Goal: Information Seeking & Learning: Learn about a topic

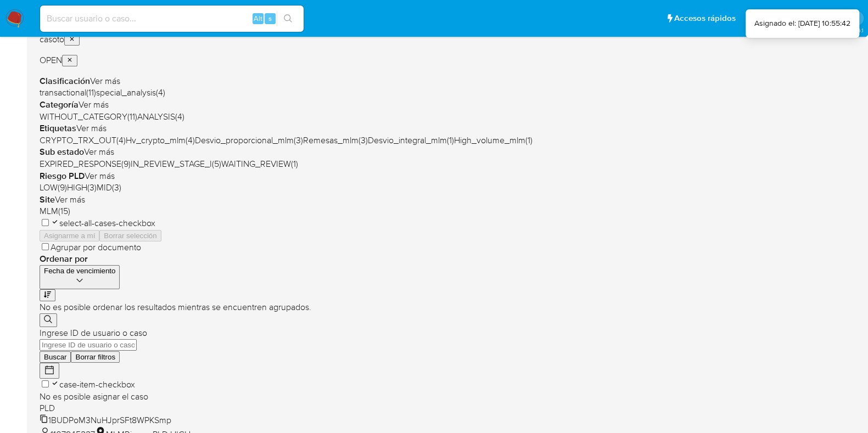
scroll to position [433, 0]
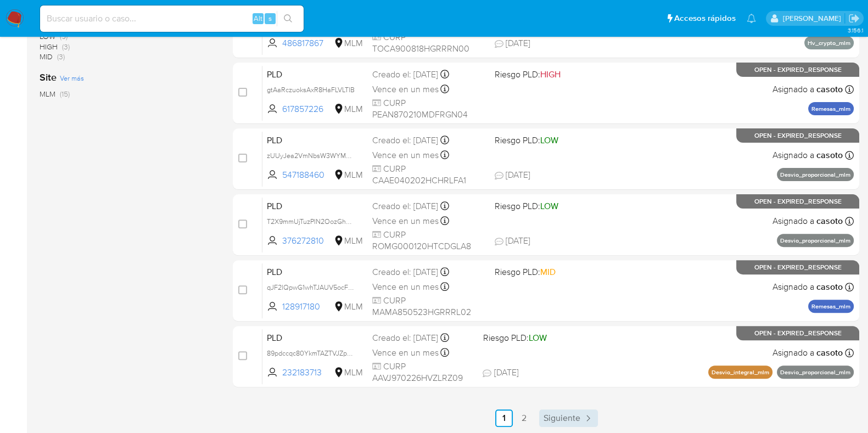
click at [559, 415] on span "Siguiente" at bounding box center [561, 418] width 37 height 9
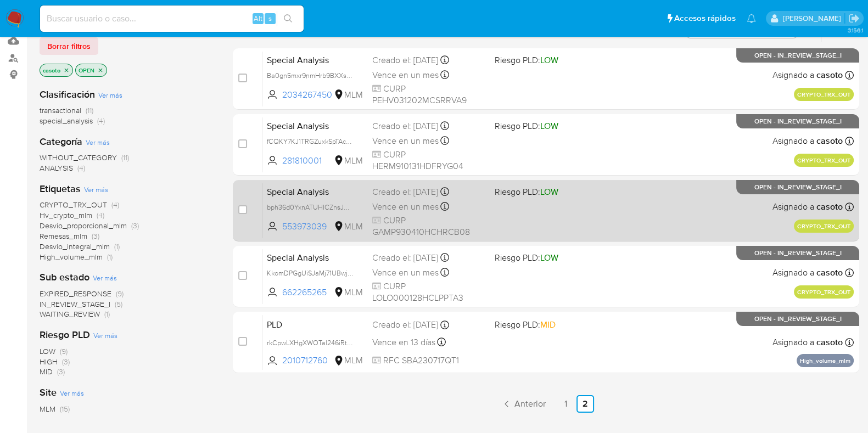
scroll to position [195, 0]
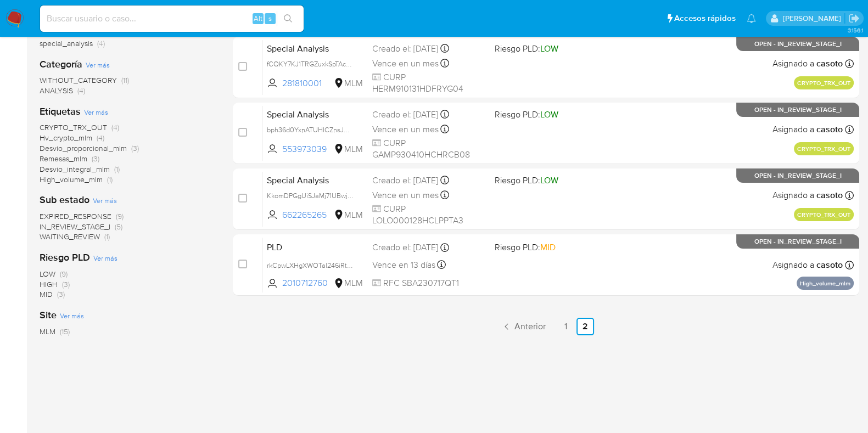
click at [217, 18] on input at bounding box center [172, 19] width 264 height 14
paste input "1917892601"
type input "1917892601"
click at [284, 19] on icon "search-icon" at bounding box center [288, 18] width 8 height 8
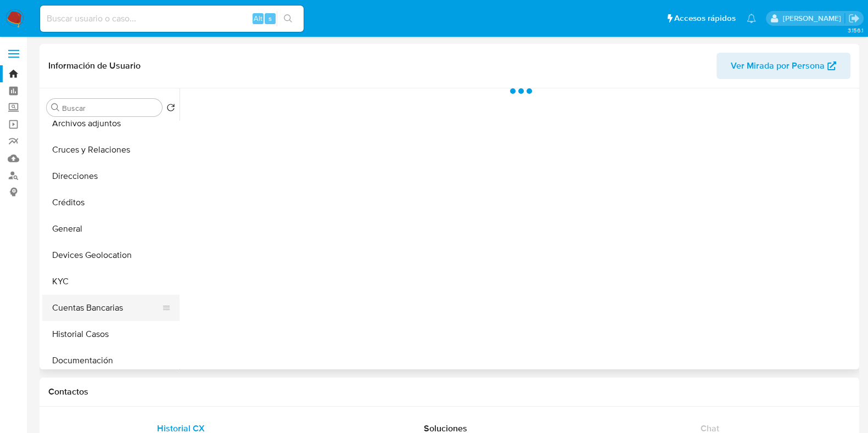
scroll to position [68, 0]
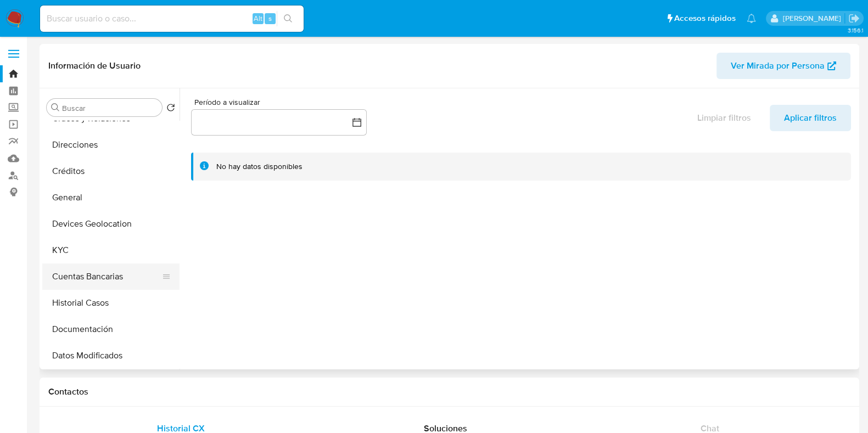
select select "10"
click at [77, 199] on button "General" at bounding box center [106, 197] width 128 height 26
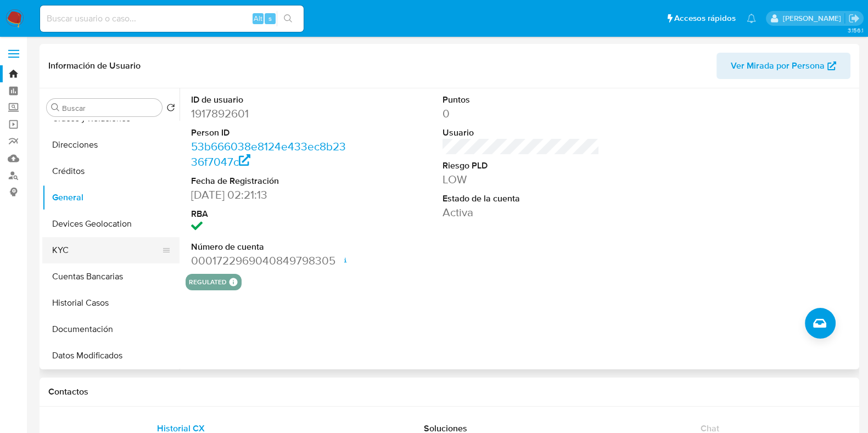
click at [86, 245] on button "KYC" at bounding box center [106, 250] width 128 height 26
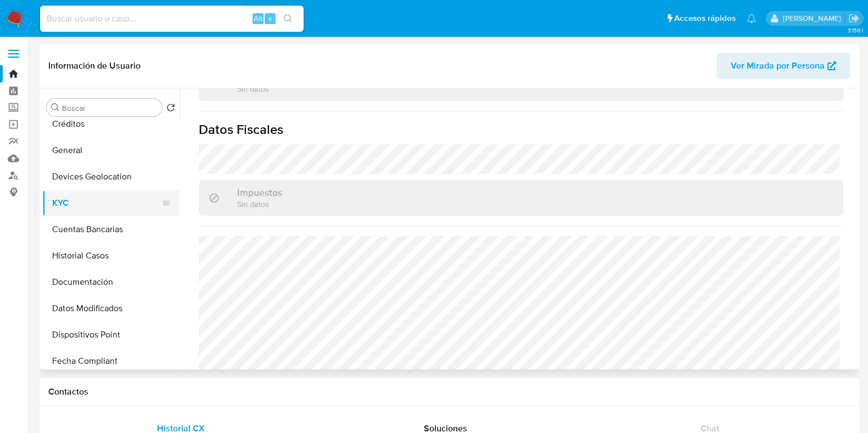
scroll to position [137, 0]
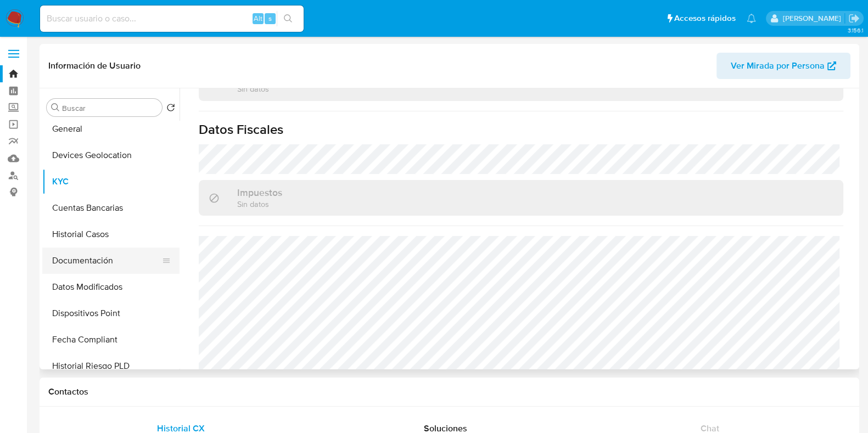
click at [79, 256] on button "Documentación" at bounding box center [106, 261] width 128 height 26
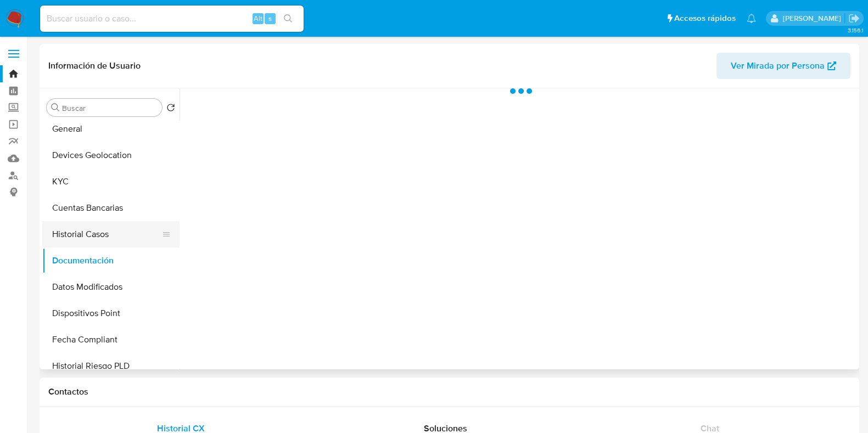
scroll to position [0, 0]
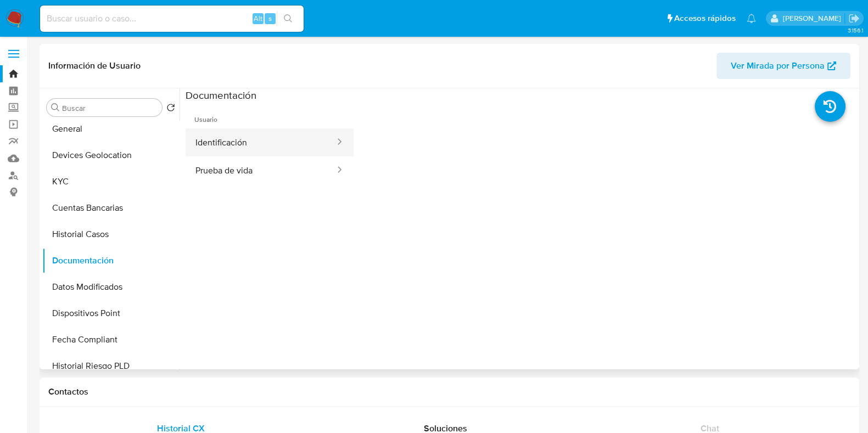
click at [240, 139] on button "Identificación" at bounding box center [261, 142] width 150 height 28
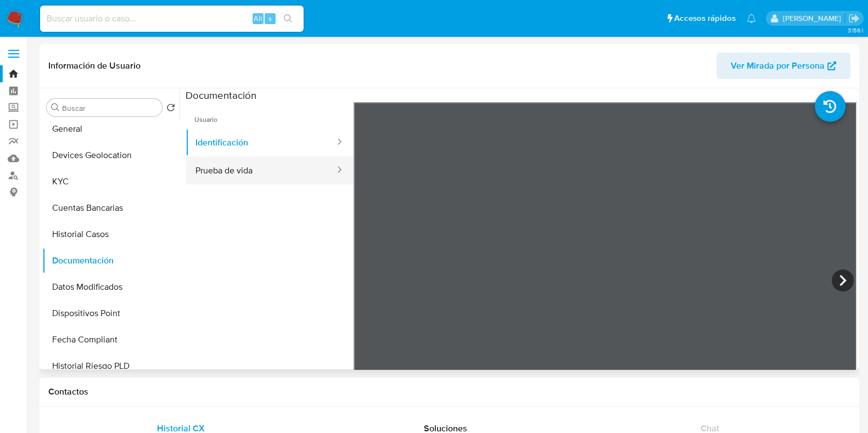
click at [246, 173] on button "Prueba de vida" at bounding box center [261, 170] width 150 height 28
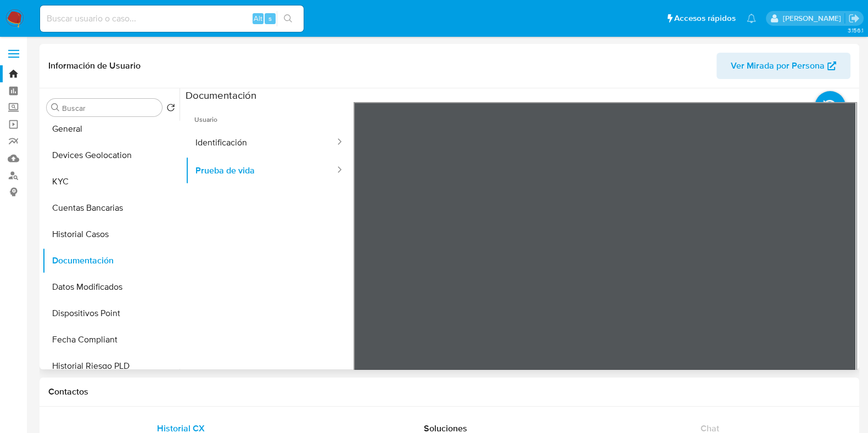
scroll to position [35, 0]
click at [189, 15] on input at bounding box center [172, 19] width 264 height 14
paste input "2010712760"
type input "2010712760"
click at [288, 19] on icon "search-icon" at bounding box center [288, 18] width 9 height 9
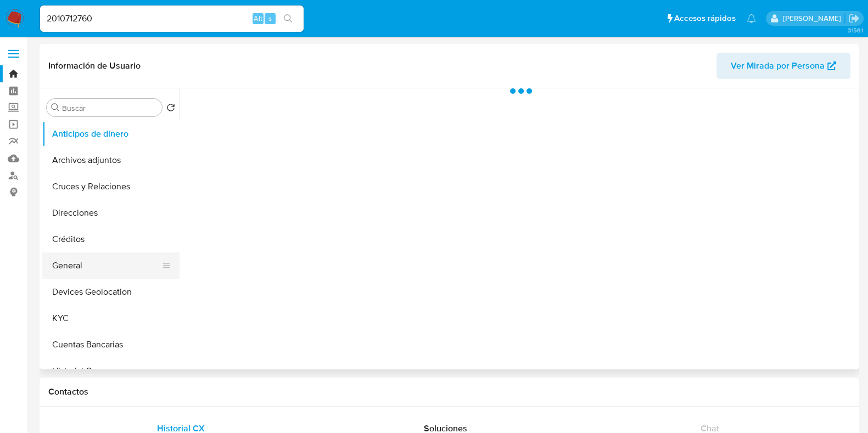
click at [77, 276] on button "General" at bounding box center [106, 266] width 128 height 26
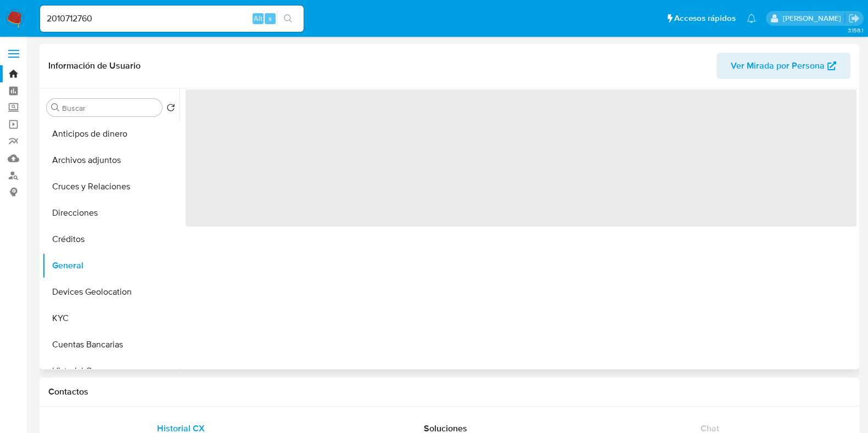
select select "10"
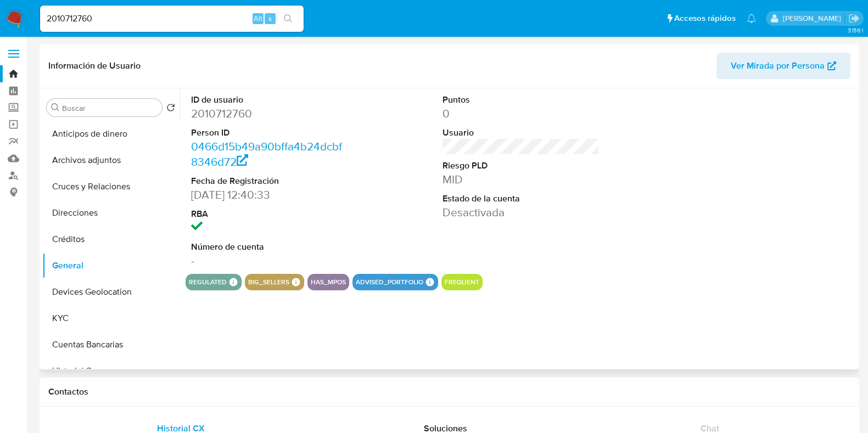
click at [234, 113] on dd "2010712760" at bounding box center [269, 113] width 157 height 15
click at [71, 317] on button "KYC" at bounding box center [106, 318] width 128 height 26
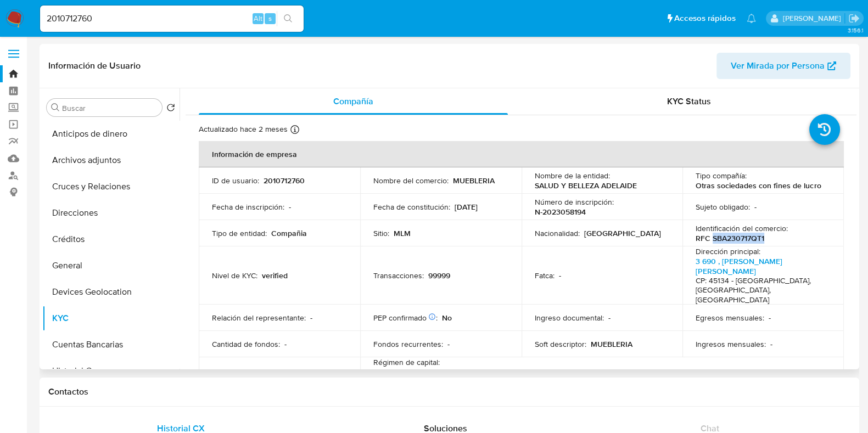
drag, startPoint x: 763, startPoint y: 240, endPoint x: 708, endPoint y: 240, distance: 54.4
click at [708, 240] on div "Identificación del comercio : RFC SBA230717QT1" at bounding box center [763, 233] width 135 height 20
copy p "SBA230717QT1"
drag, startPoint x: 494, startPoint y: 207, endPoint x: 452, endPoint y: 210, distance: 41.8
click at [452, 210] on div "Fecha de constitución : 17/07/2023" at bounding box center [440, 207] width 135 height 10
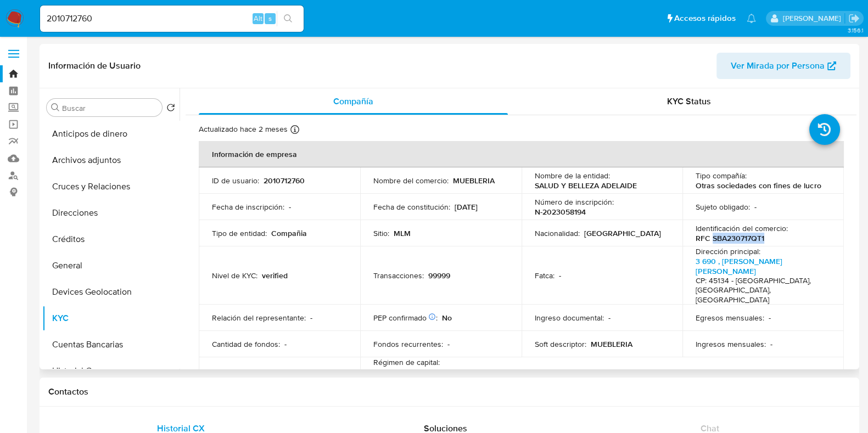
copy p "17/07/2023"
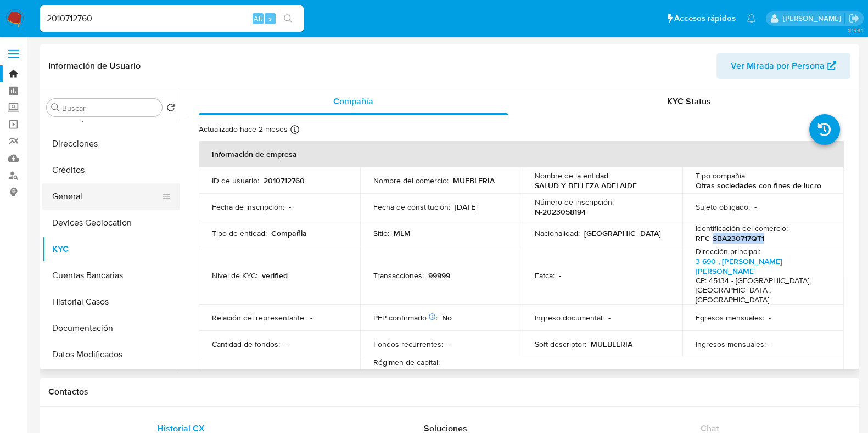
scroll to position [137, 0]
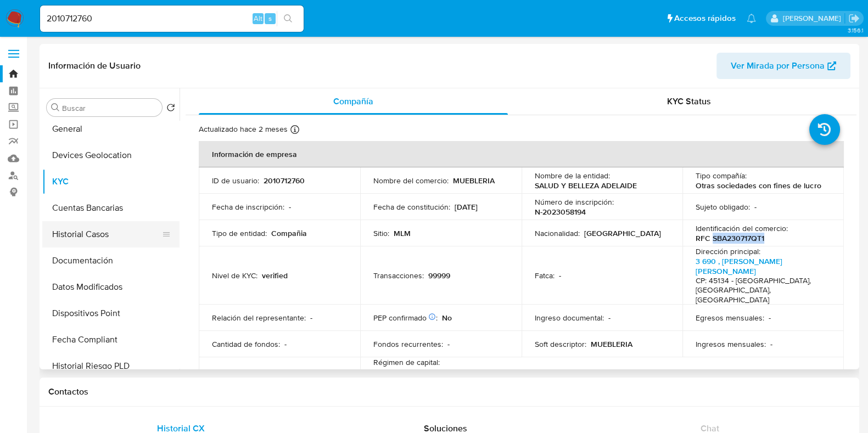
click at [87, 244] on button "Historial Casos" at bounding box center [106, 234] width 128 height 26
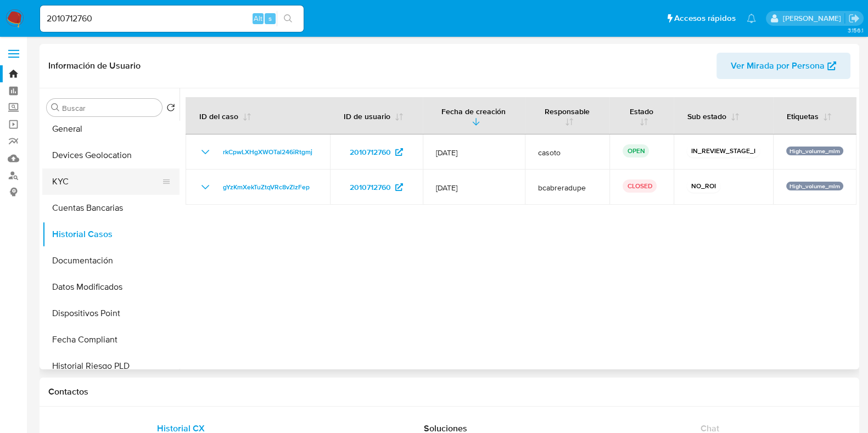
click at [74, 176] on button "KYC" at bounding box center [106, 182] width 128 height 26
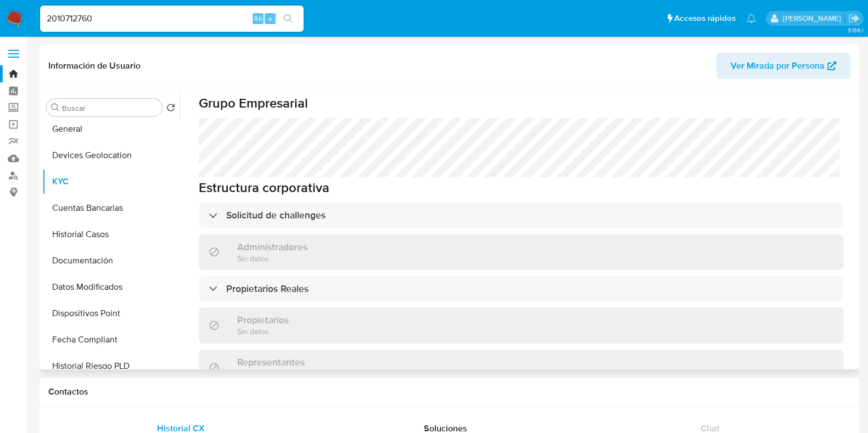
scroll to position [550, 0]
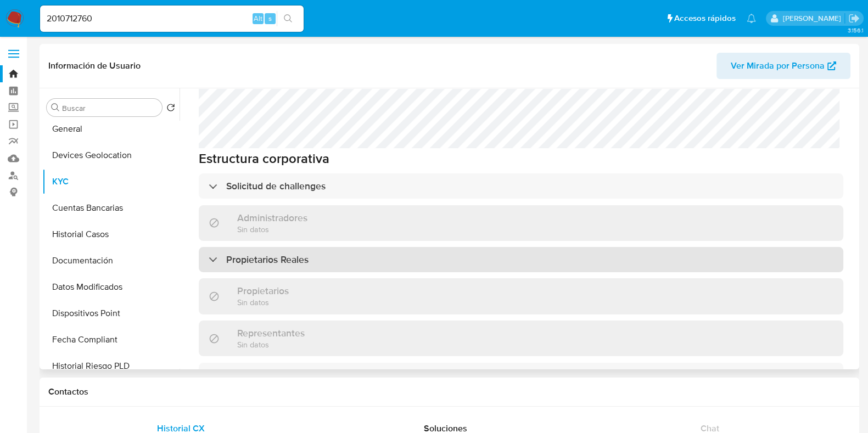
click at [340, 247] on div "Propietarios Reales" at bounding box center [521, 259] width 644 height 25
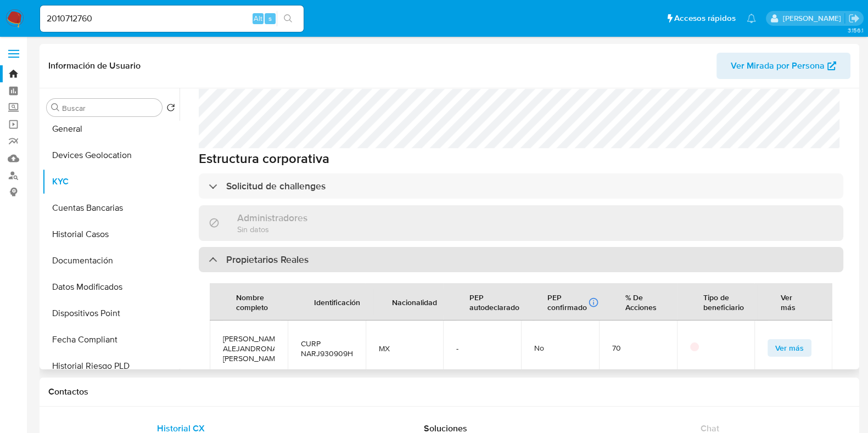
click at [339, 247] on div "Propietarios Reales" at bounding box center [521, 259] width 644 height 25
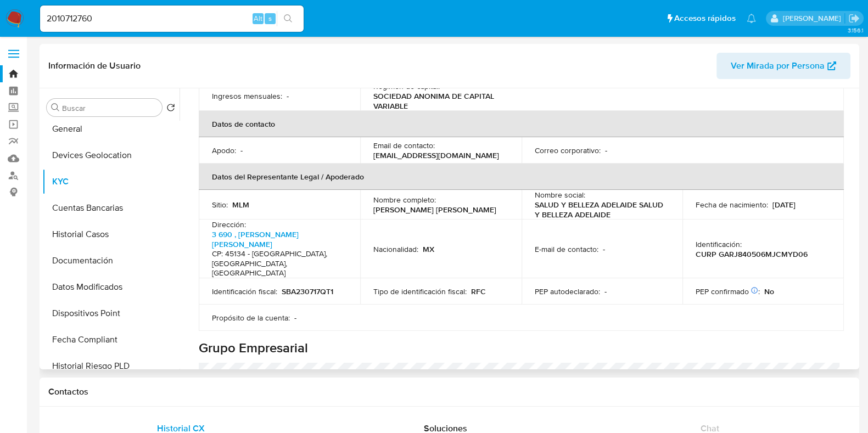
scroll to position [276, 0]
drag, startPoint x: 802, startPoint y: 207, endPoint x: 693, endPoint y: 210, distance: 108.7
click at [696, 250] on p "CURP GARJ840506MJCMYD06" at bounding box center [752, 255] width 112 height 10
copy p "CURP GARJ840506MJCMYD06"
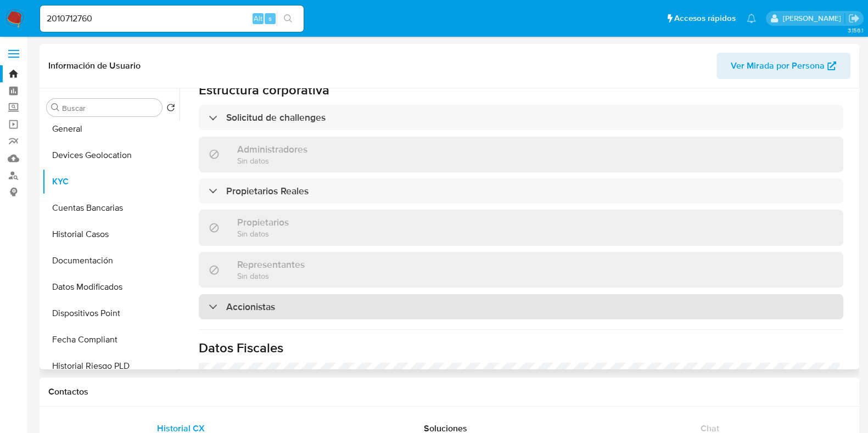
click at [288, 294] on div "Accionistas" at bounding box center [521, 306] width 644 height 25
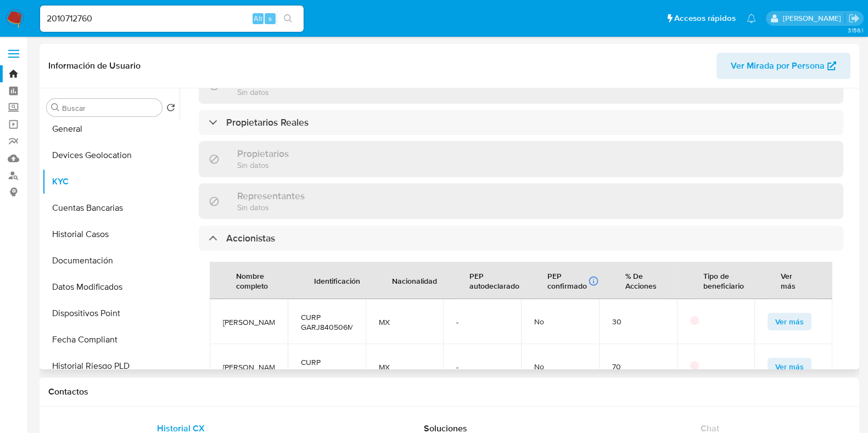
scroll to position [9, 0]
click at [330, 357] on span "CURP NARJ930909HGTVMS05" at bounding box center [327, 367] width 52 height 20
copy span "NARJ930909HGTVMS05"
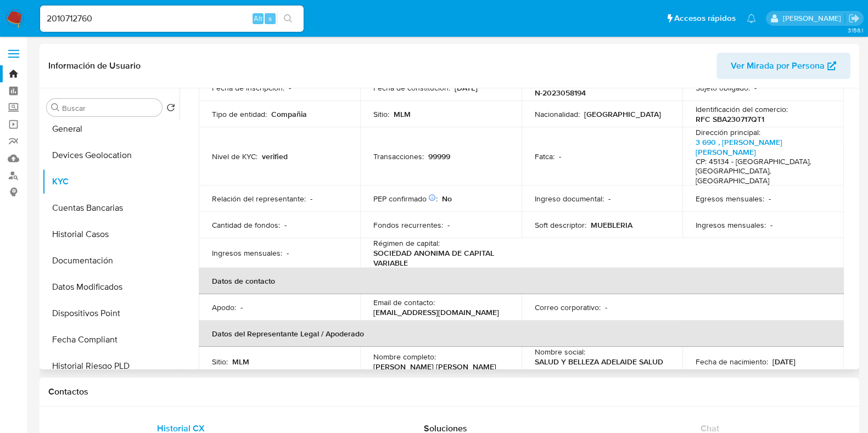
scroll to position [57, 0]
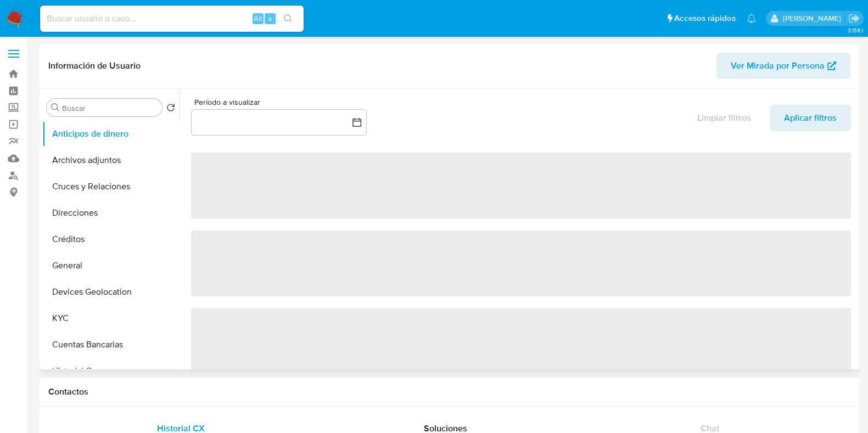
select select "10"
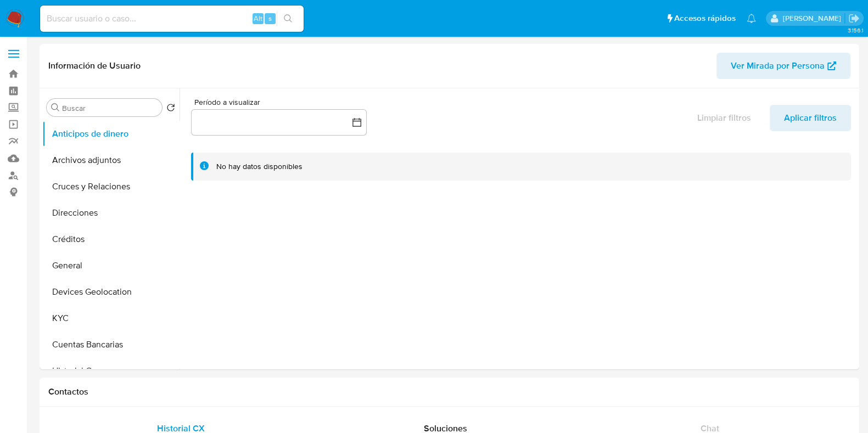
click at [216, 23] on input at bounding box center [172, 19] width 264 height 14
paste input "1953420603"
type input "1953420603"
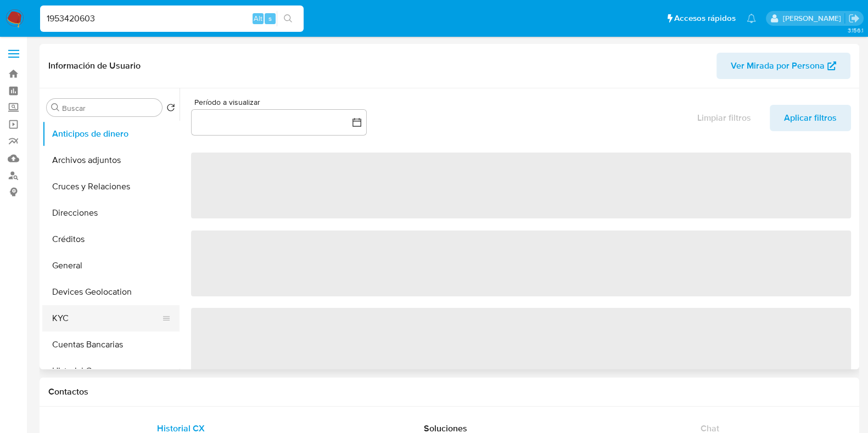
select select "10"
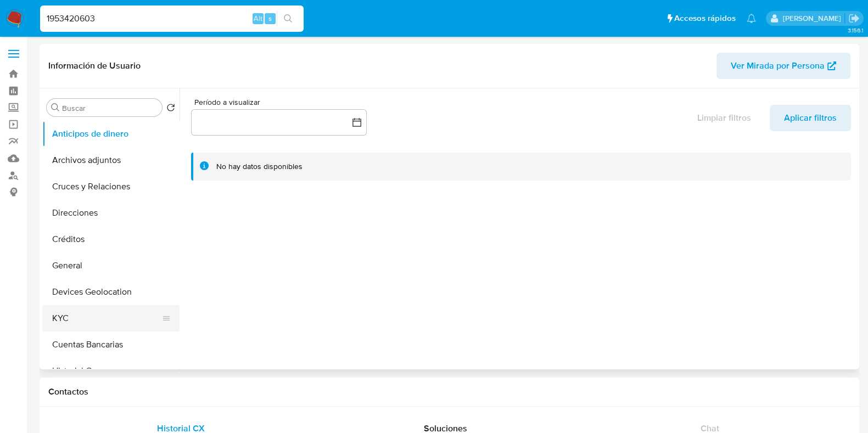
click at [69, 315] on button "KYC" at bounding box center [106, 318] width 128 height 26
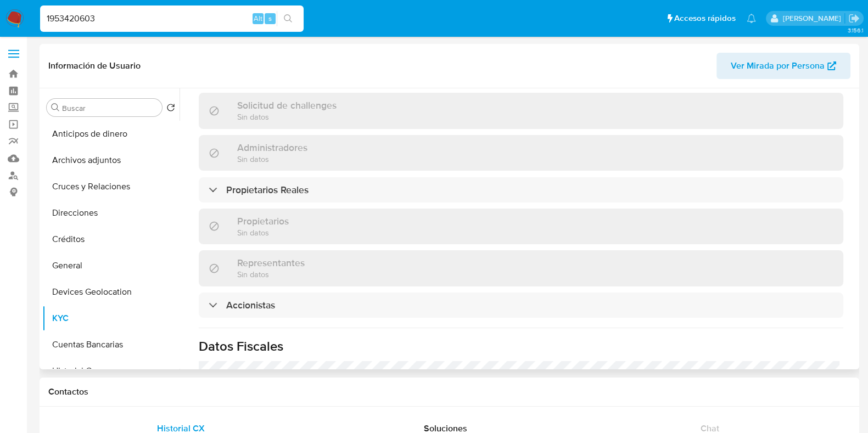
scroll to position [618, 0]
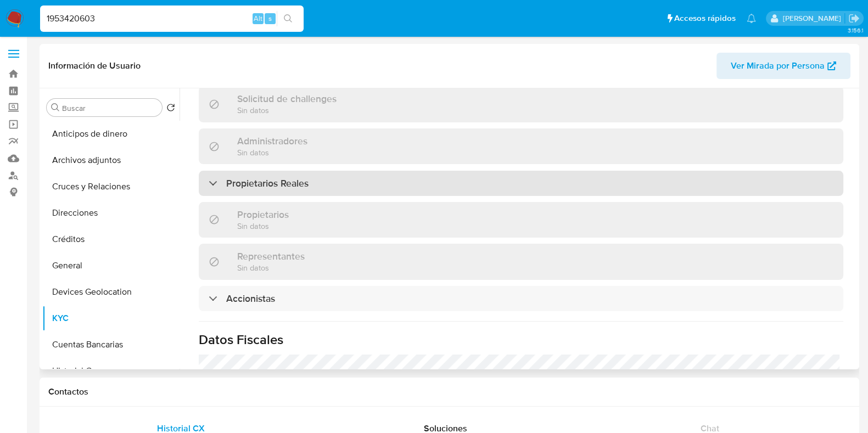
click at [317, 171] on div "Propietarios Reales" at bounding box center [521, 183] width 644 height 25
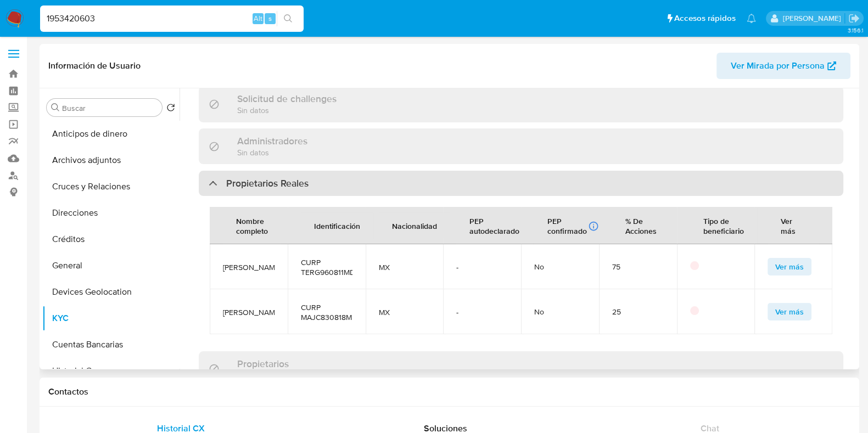
click at [317, 171] on div "Propietarios Reales" at bounding box center [521, 183] width 644 height 25
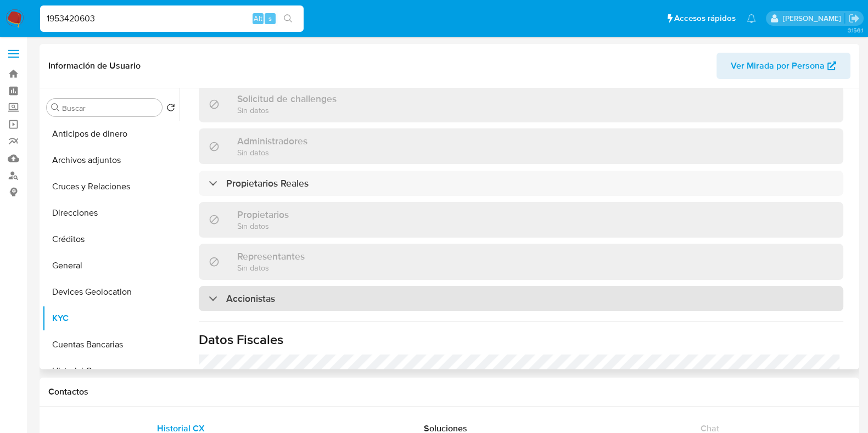
click at [281, 286] on div "Accionistas" at bounding box center [521, 298] width 644 height 25
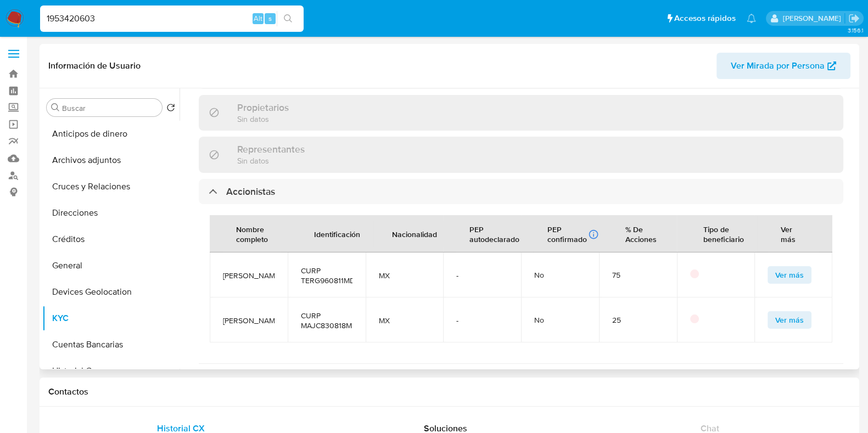
scroll to position [755, 0]
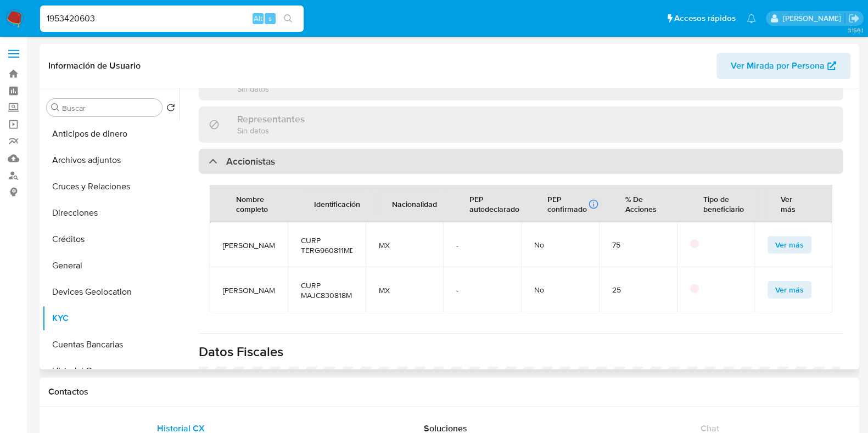
click at [277, 149] on div "Accionistas" at bounding box center [521, 161] width 644 height 25
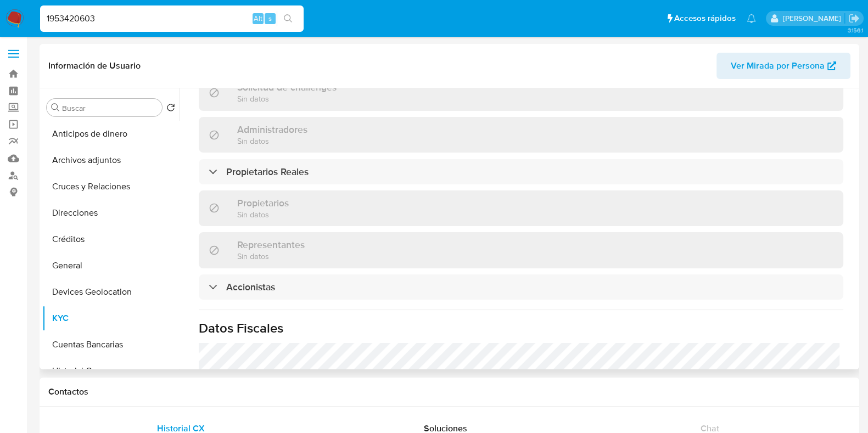
scroll to position [614, 0]
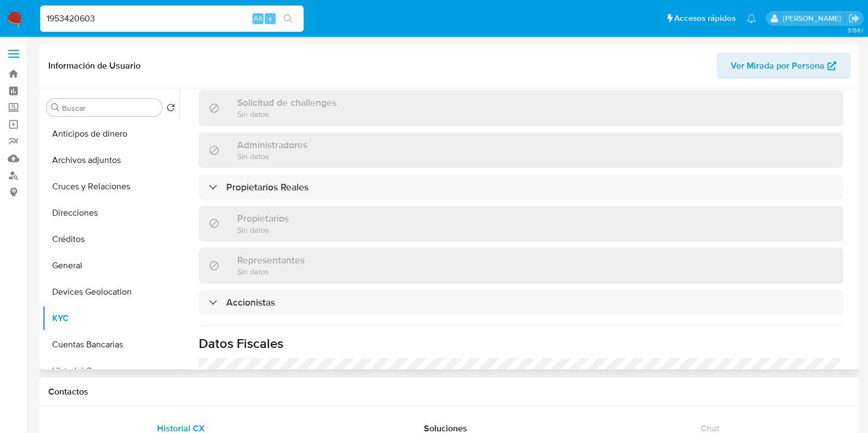
click at [278, 182] on div "Información de empresa ID de usuario : 1953420603 Nombre del comercio : LUCLAU …" at bounding box center [521, 56] width 644 height 1058
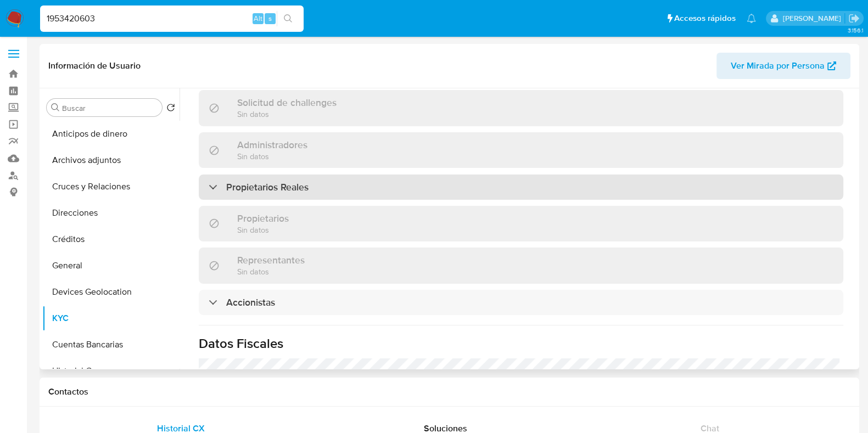
click at [280, 181] on h3 "Propietarios Reales" at bounding box center [267, 187] width 82 height 12
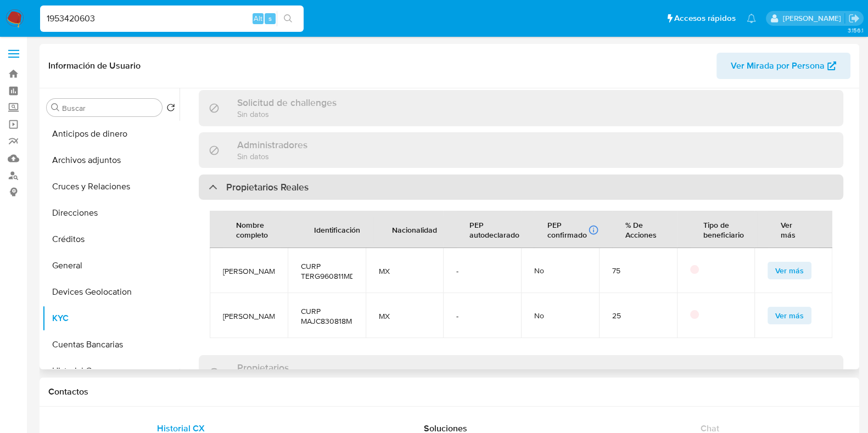
click at [280, 181] on h3 "Propietarios Reales" at bounding box center [267, 187] width 82 height 12
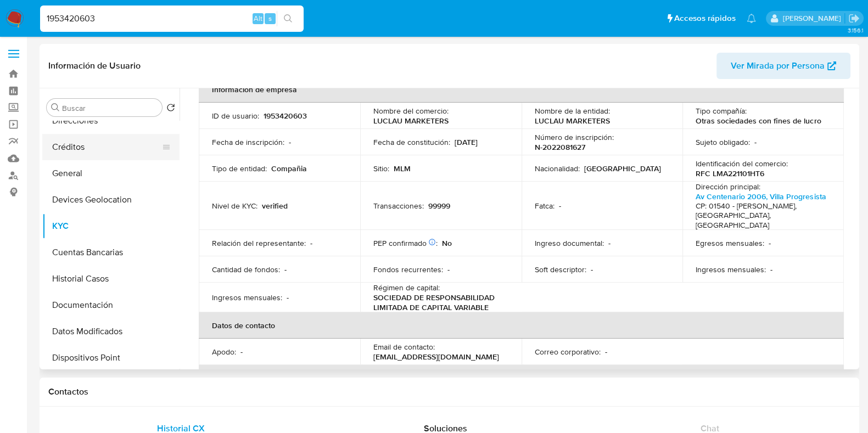
scroll to position [137, 0]
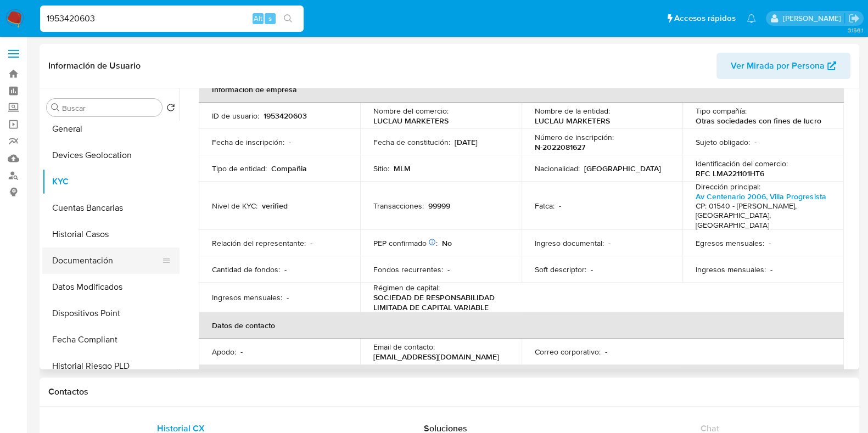
click at [93, 259] on button "Documentación" at bounding box center [106, 261] width 128 height 26
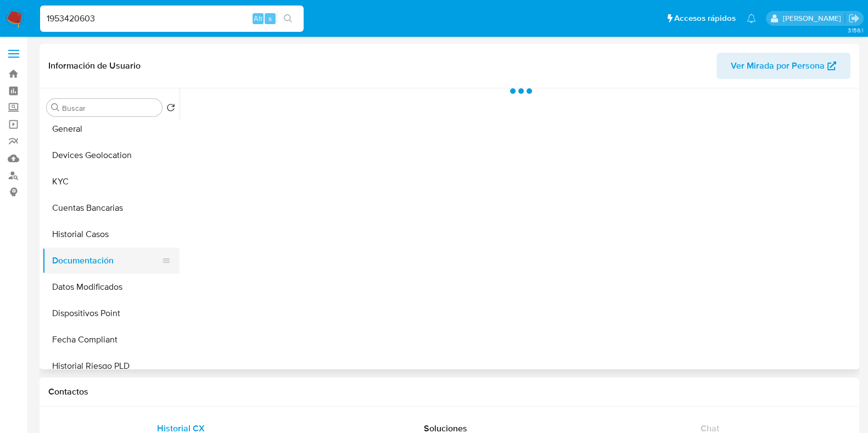
scroll to position [0, 0]
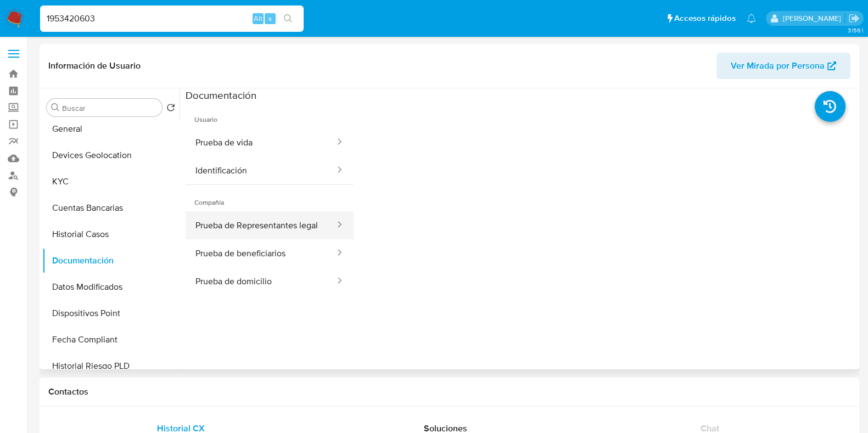
click at [255, 223] on button "Prueba de Representantes legal" at bounding box center [261, 225] width 150 height 28
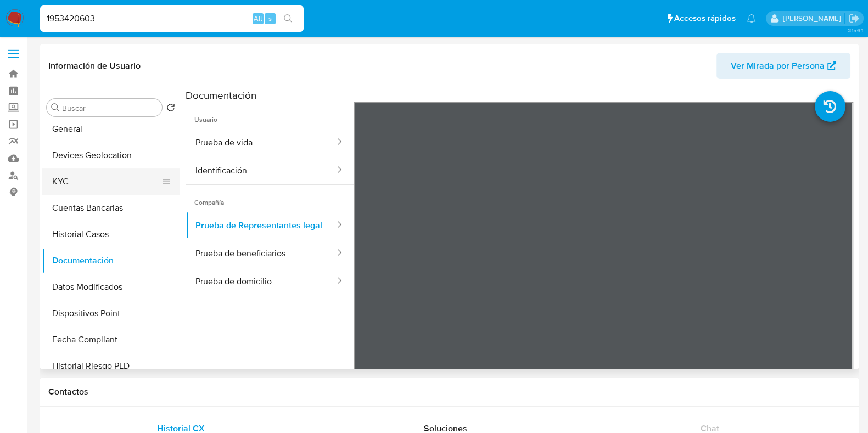
click at [69, 183] on button "KYC" at bounding box center [106, 182] width 128 height 26
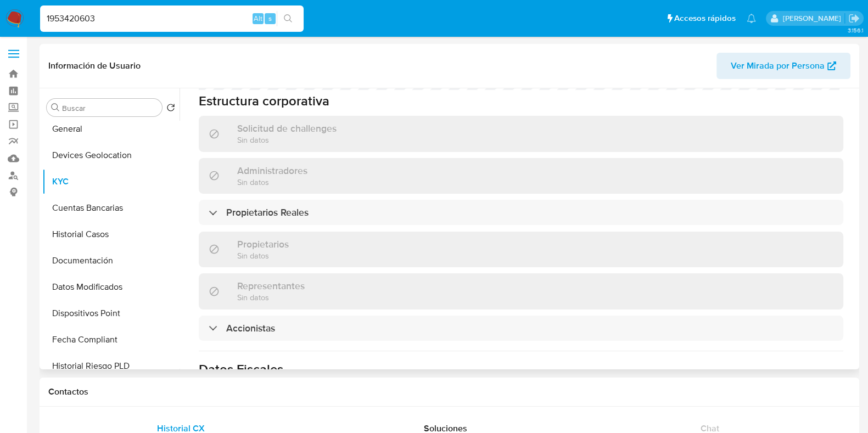
scroll to position [569, 0]
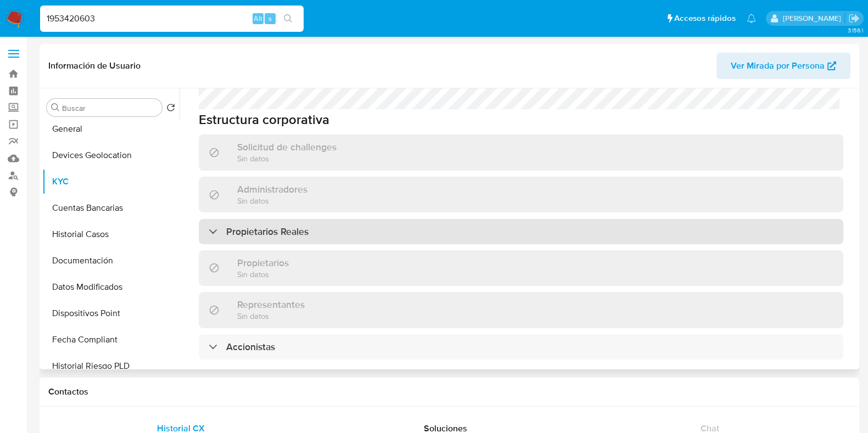
click at [327, 219] on div "Propietarios Reales" at bounding box center [521, 231] width 644 height 25
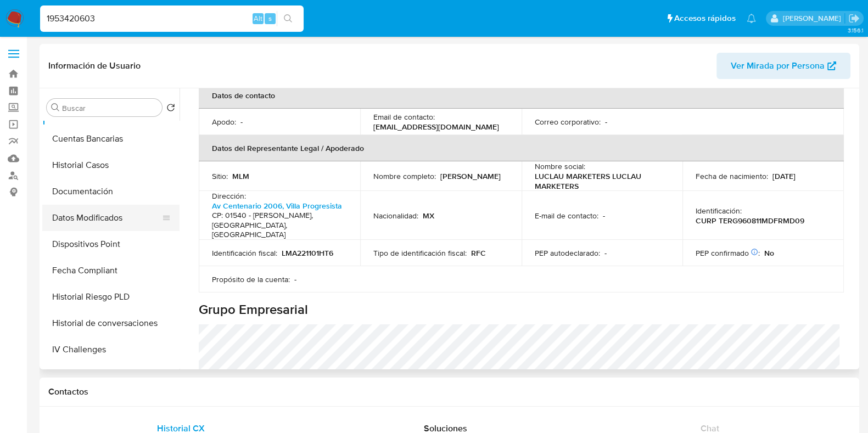
scroll to position [0, 0]
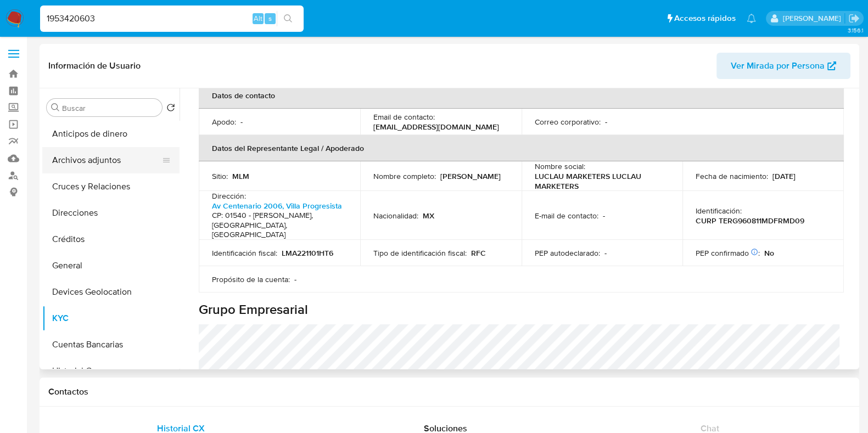
click at [102, 170] on button "Archivos adjuntos" at bounding box center [106, 160] width 128 height 26
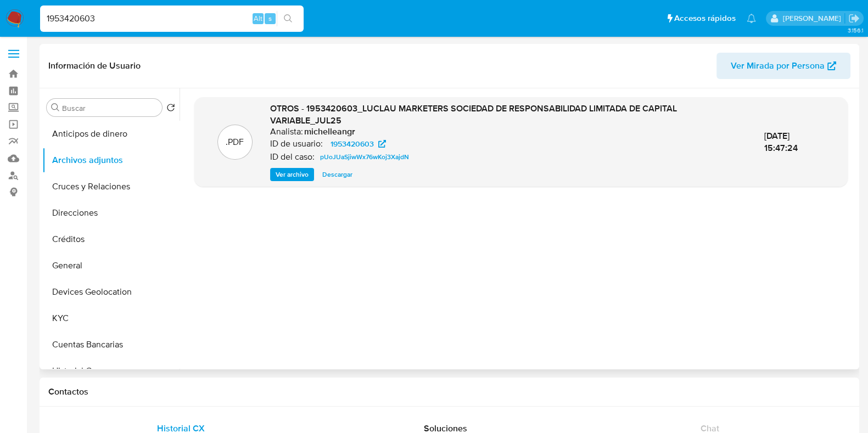
click at [293, 176] on span "Ver archivo" at bounding box center [292, 174] width 33 height 11
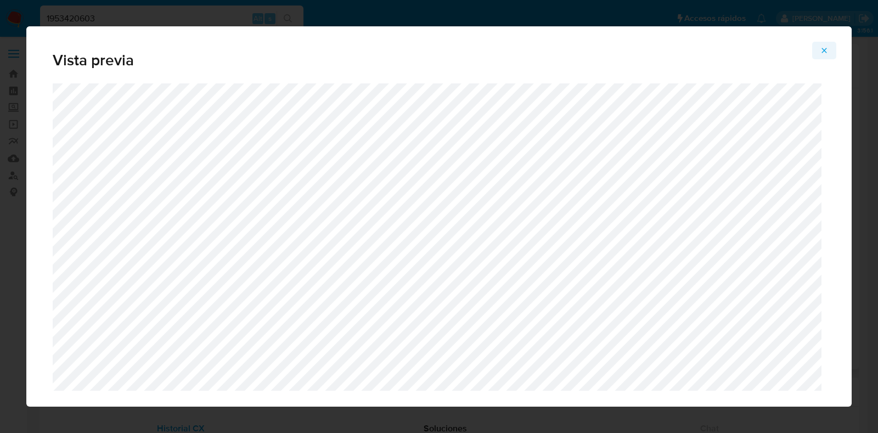
click at [821, 49] on icon "Attachment preview" at bounding box center [824, 50] width 9 height 9
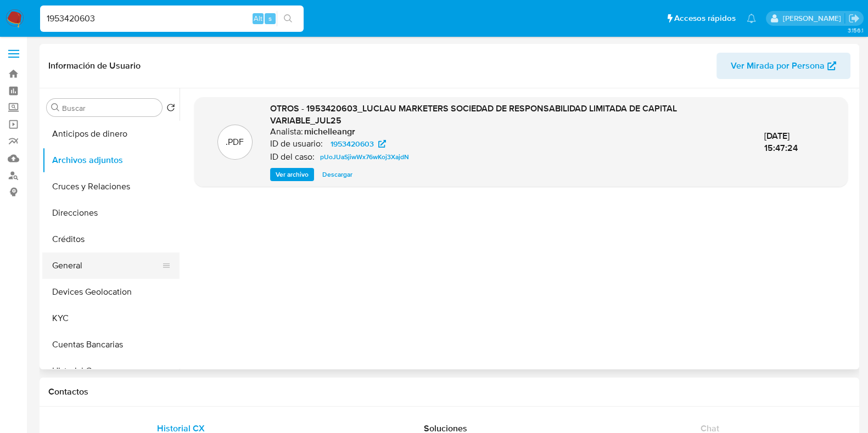
scroll to position [68, 0]
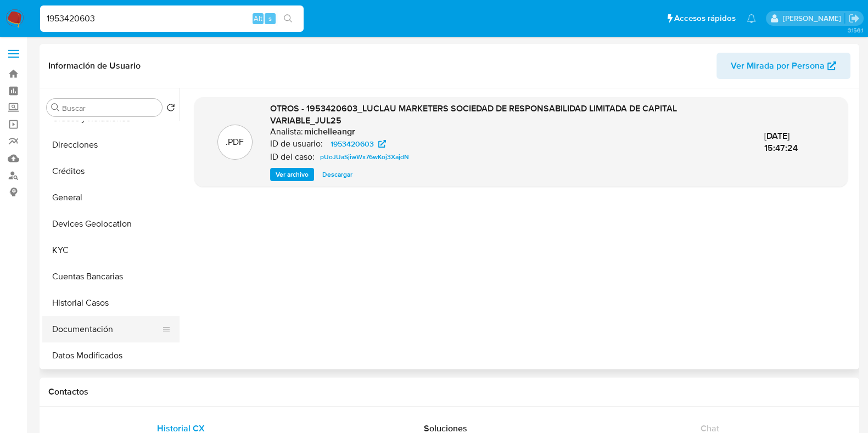
click at [94, 321] on button "Documentación" at bounding box center [106, 329] width 128 height 26
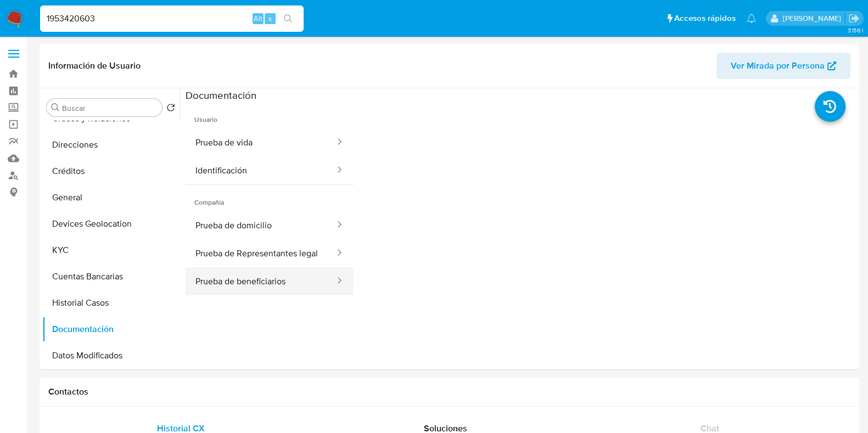
click at [261, 286] on button "Prueba de beneficiarios" at bounding box center [261, 281] width 150 height 28
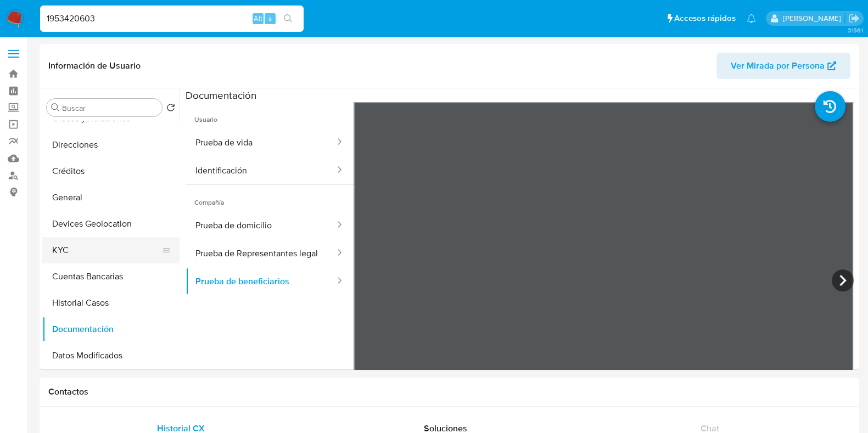
click at [104, 247] on button "KYC" at bounding box center [106, 250] width 128 height 26
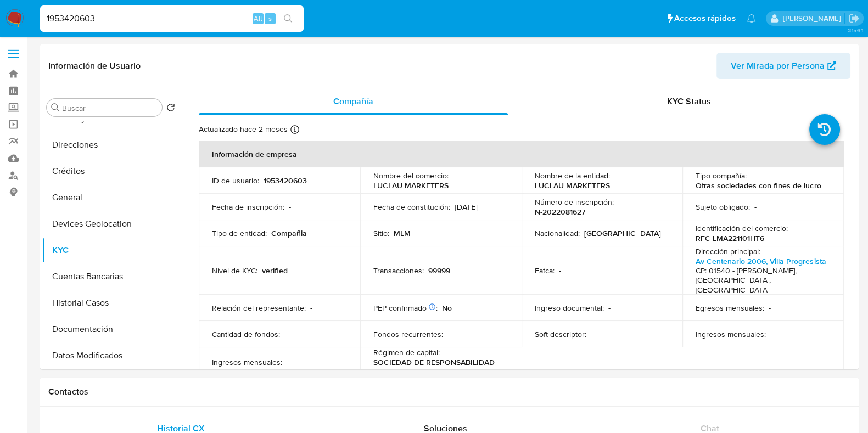
click at [70, 12] on input "1953420603" at bounding box center [172, 19] width 264 height 14
paste input "2010712760"
type input "2010712760"
click at [292, 23] on icon "search-icon" at bounding box center [288, 18] width 9 height 9
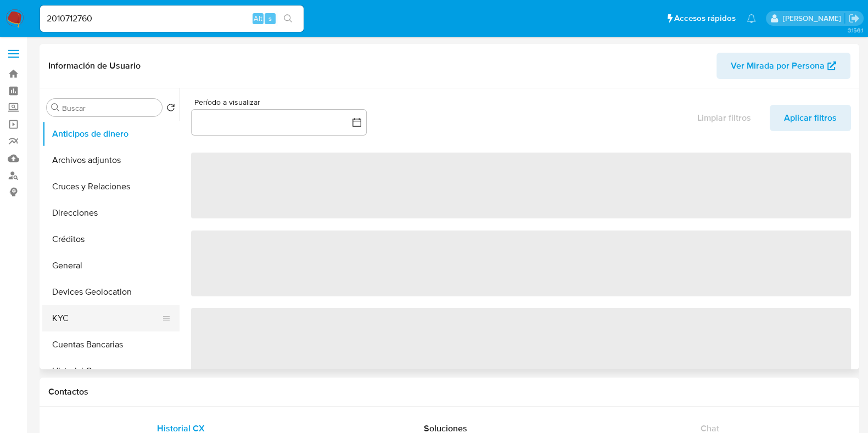
click at [99, 314] on button "KYC" at bounding box center [106, 318] width 128 height 26
select select "10"
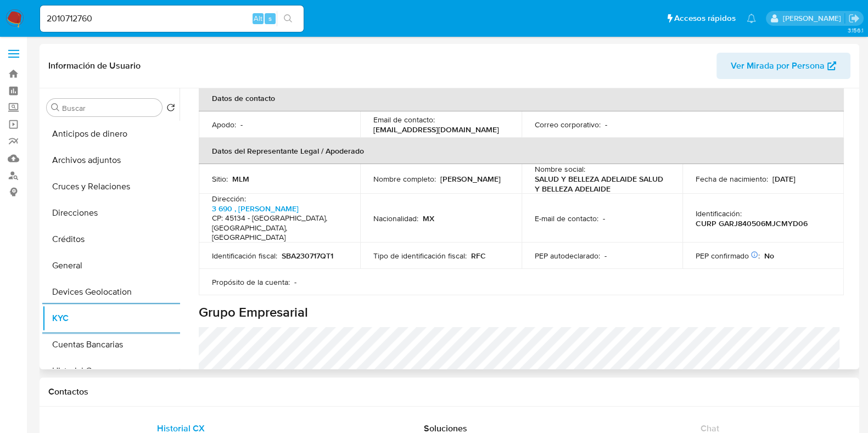
scroll to position [274, 0]
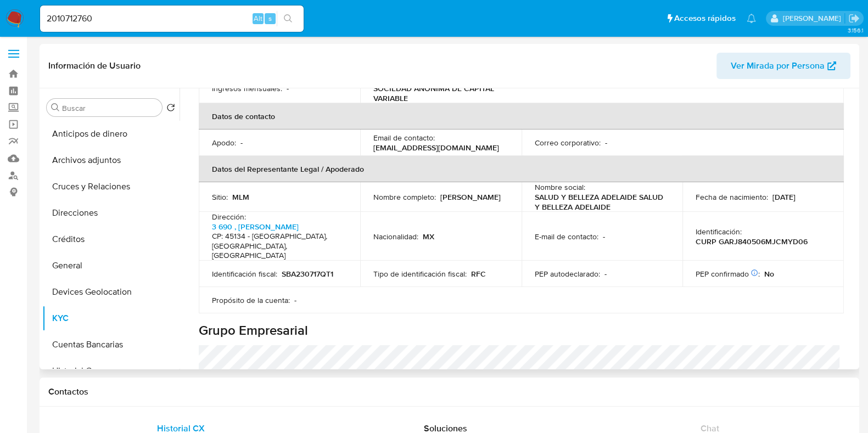
drag, startPoint x: 481, startPoint y: 178, endPoint x: 368, endPoint y: 185, distance: 113.3
click at [368, 185] on td "Nombre completo : Judith Elizabeth Gamez Reyes" at bounding box center [440, 197] width 161 height 30
copy p "Judith Elizabeth Gamez Reyes"
click at [283, 221] on link "3 690 , Vicente Guerrero" at bounding box center [255, 226] width 87 height 11
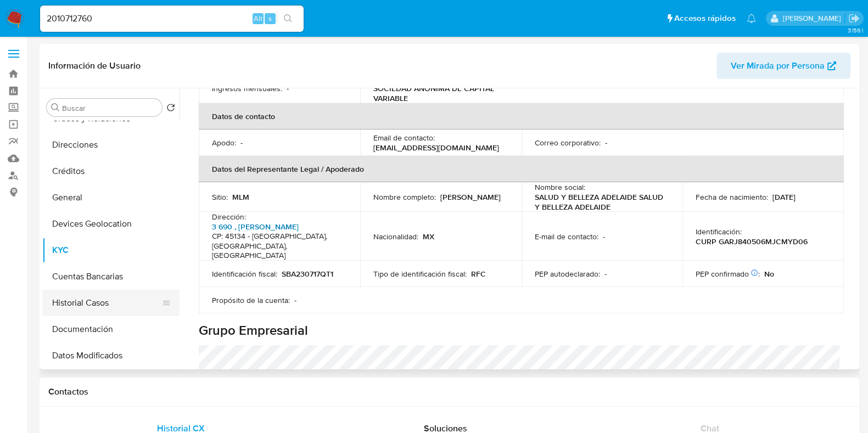
scroll to position [137, 0]
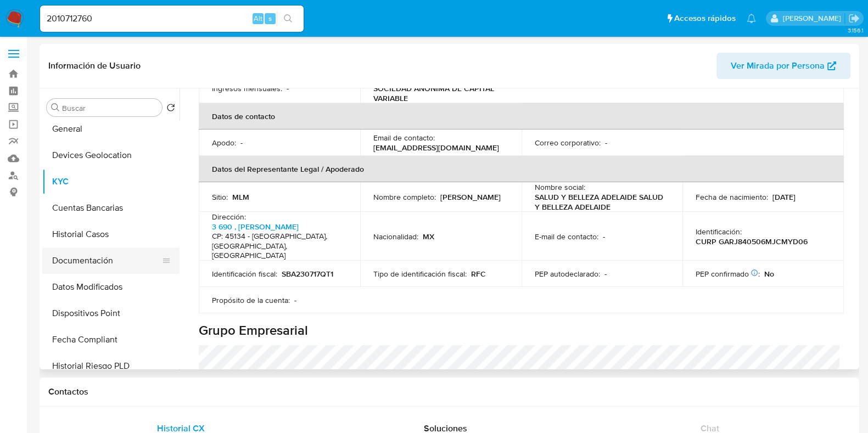
click at [93, 255] on button "Documentación" at bounding box center [106, 261] width 128 height 26
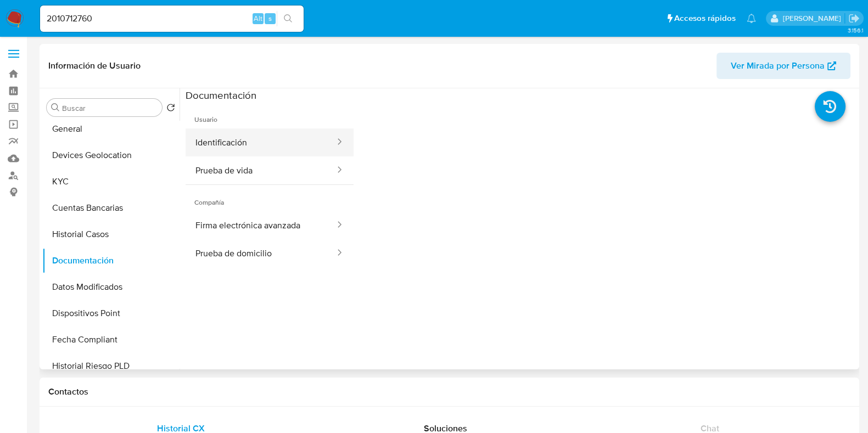
click at [241, 146] on button "Identificación" at bounding box center [261, 142] width 150 height 28
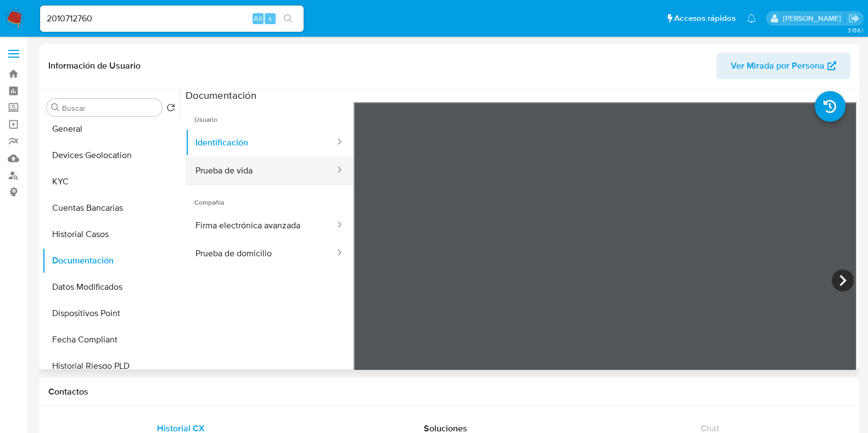
click at [269, 174] on button "Prueba de vida" at bounding box center [261, 170] width 150 height 28
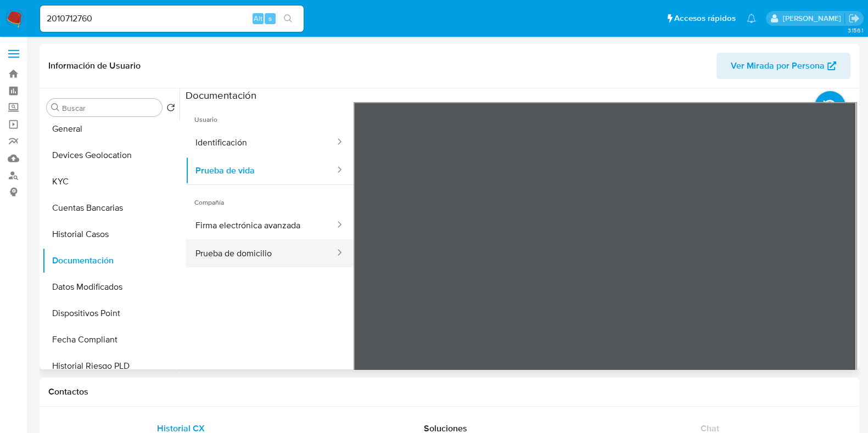
click at [237, 249] on button "Prueba de domicilio" at bounding box center [261, 253] width 150 height 28
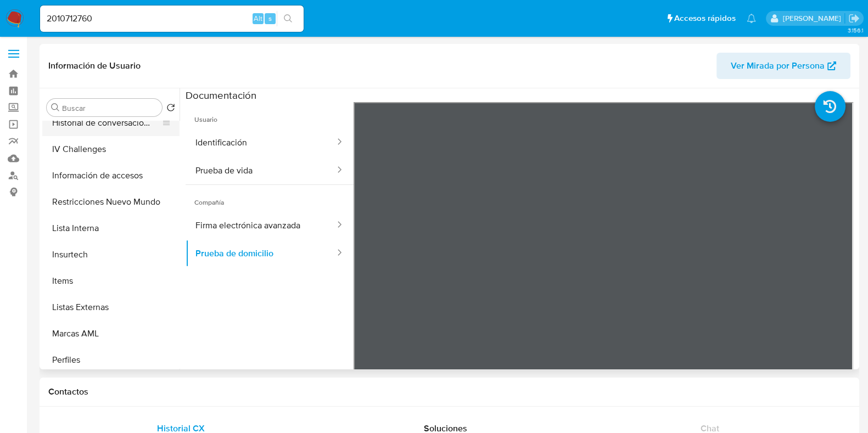
scroll to position [412, 0]
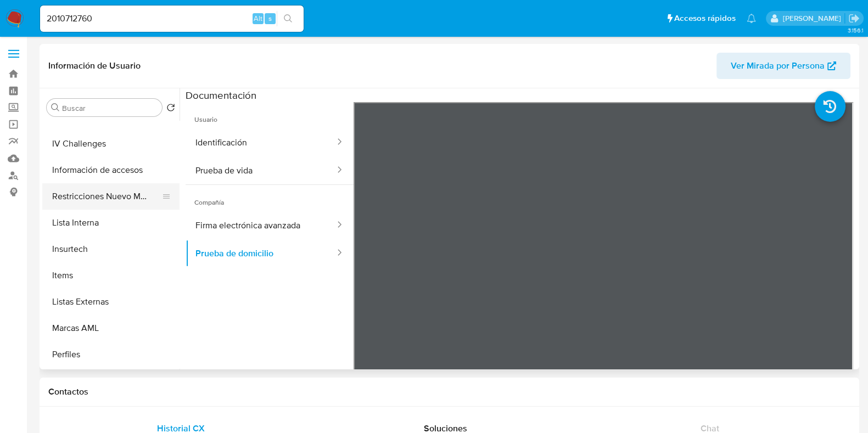
click at [103, 201] on button "Restricciones Nuevo Mundo" at bounding box center [106, 196] width 128 height 26
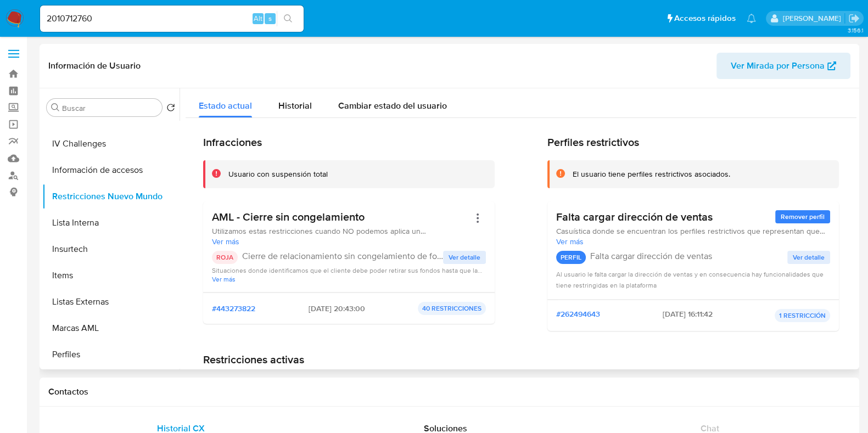
click at [453, 255] on span "Ver detalle" at bounding box center [465, 257] width 32 height 11
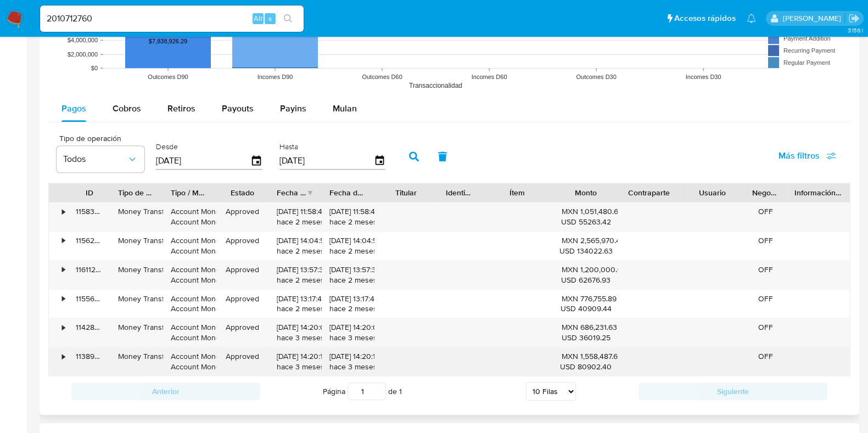
scroll to position [1029, 0]
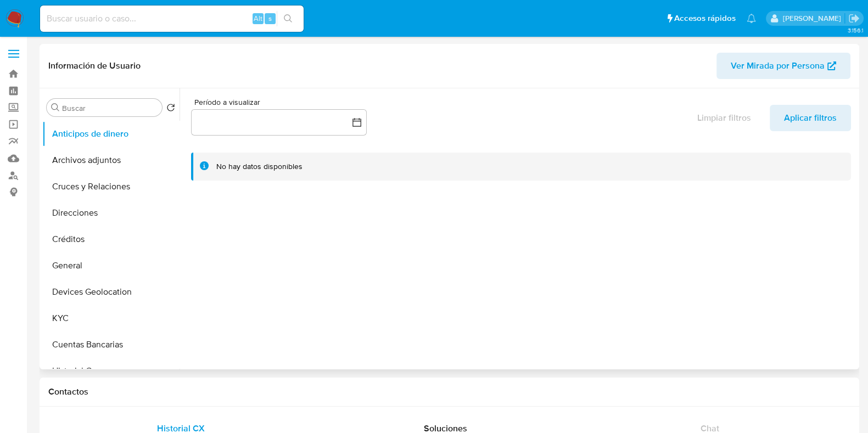
select select "10"
click at [72, 307] on button "KYC" at bounding box center [106, 318] width 128 height 26
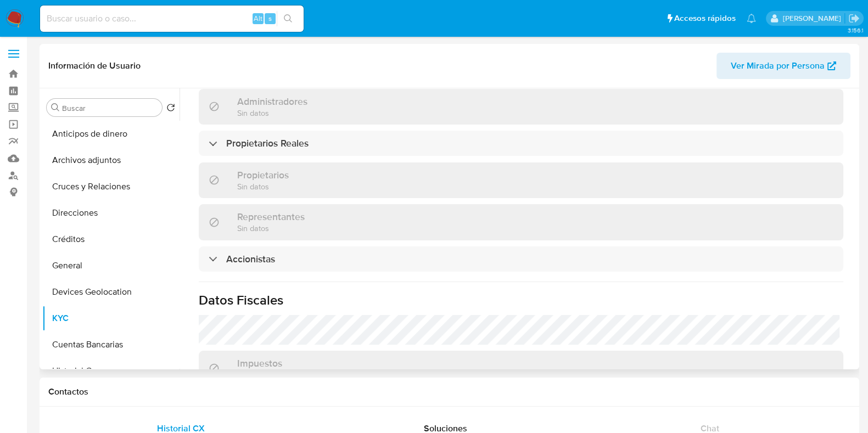
scroll to position [638, 0]
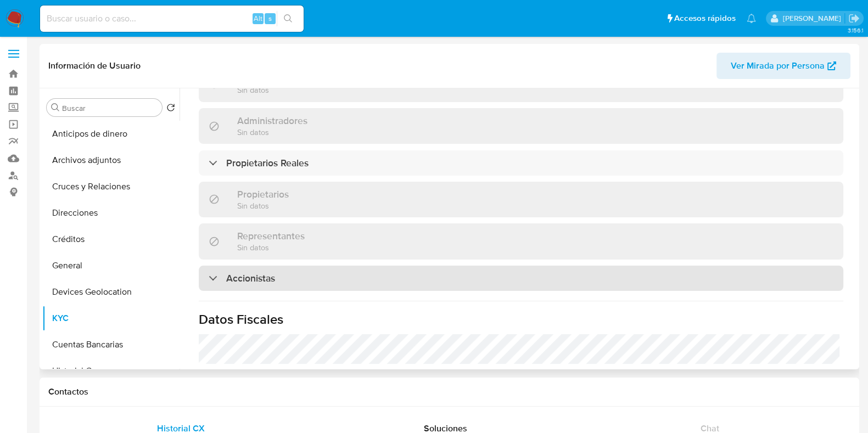
click at [290, 266] on div "Accionistas" at bounding box center [521, 278] width 644 height 25
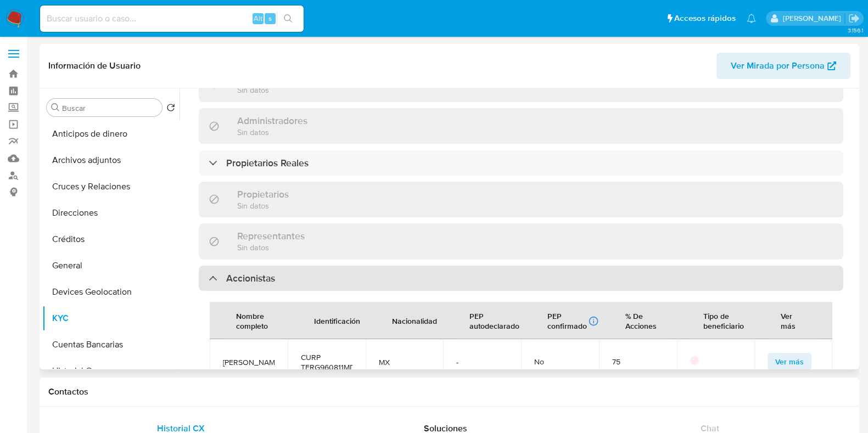
scroll to position [775, 0]
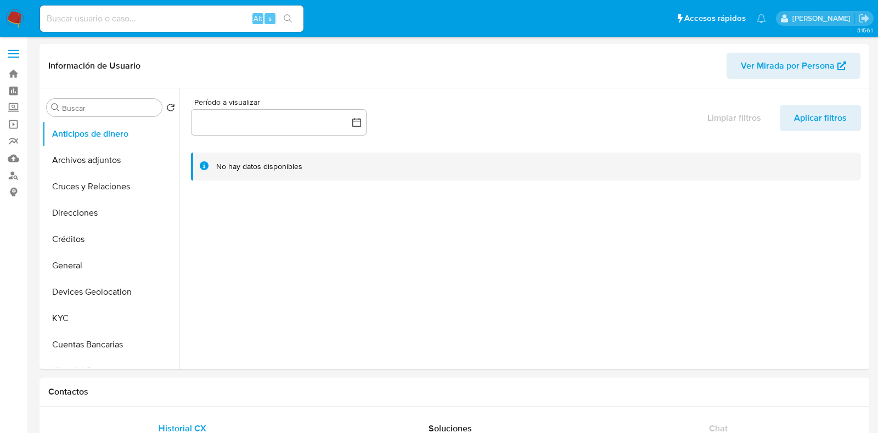
select select "10"
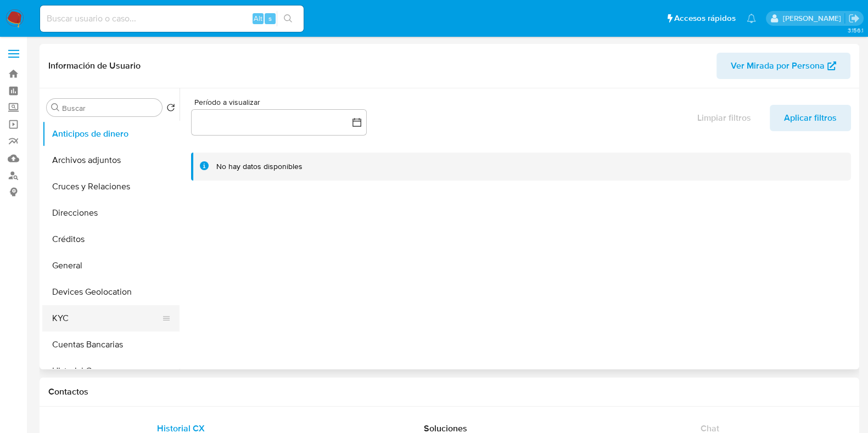
click at [68, 313] on button "KYC" at bounding box center [106, 318] width 128 height 26
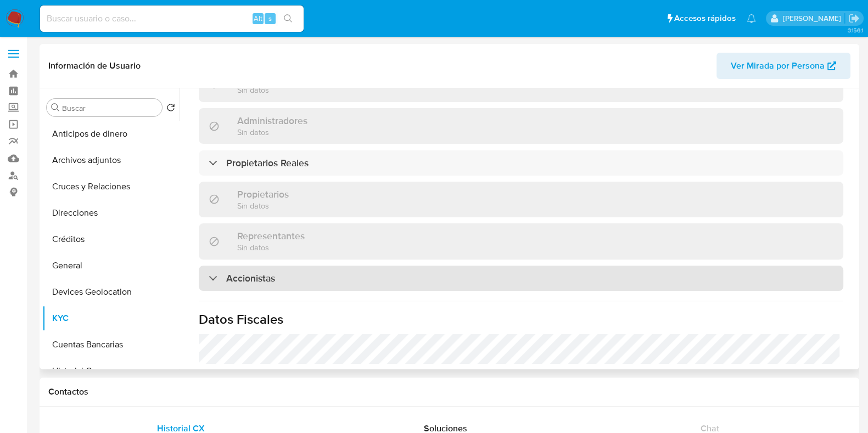
click at [308, 266] on div "Accionistas" at bounding box center [521, 278] width 644 height 25
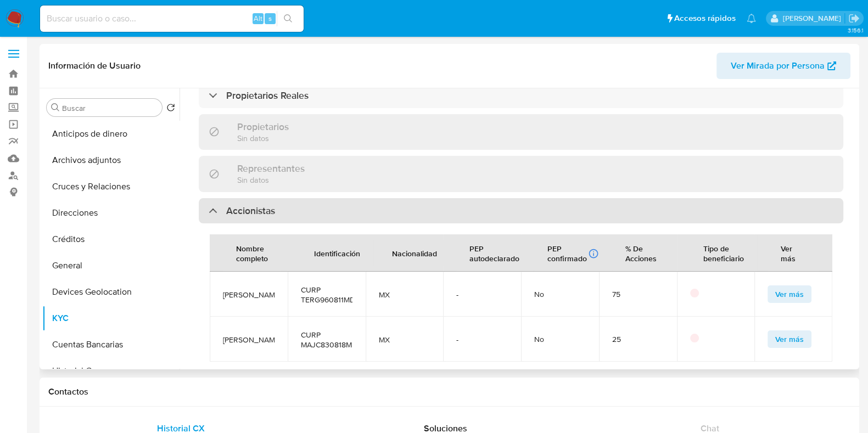
scroll to position [775, 0]
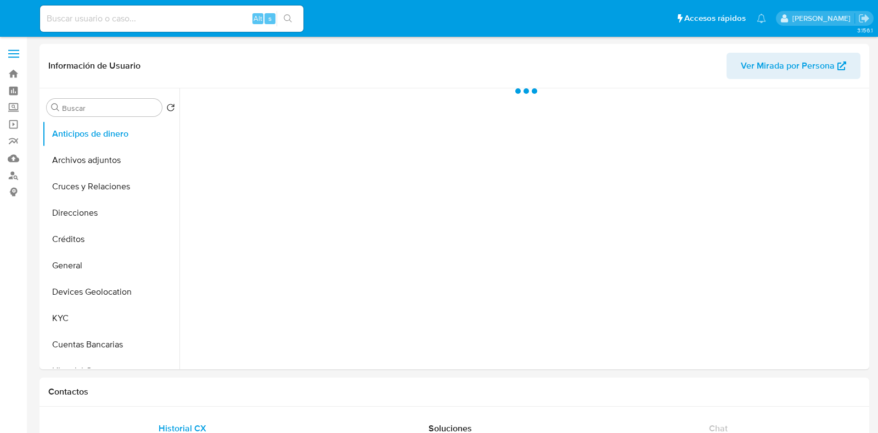
select select "10"
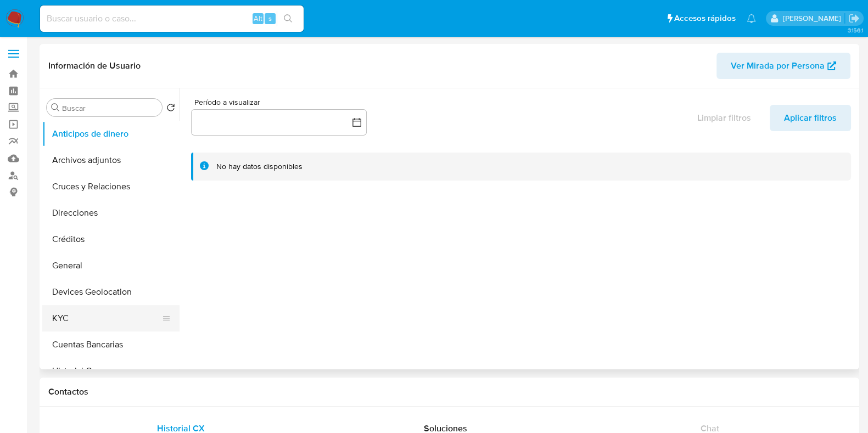
click at [61, 328] on button "KYC" at bounding box center [106, 318] width 128 height 26
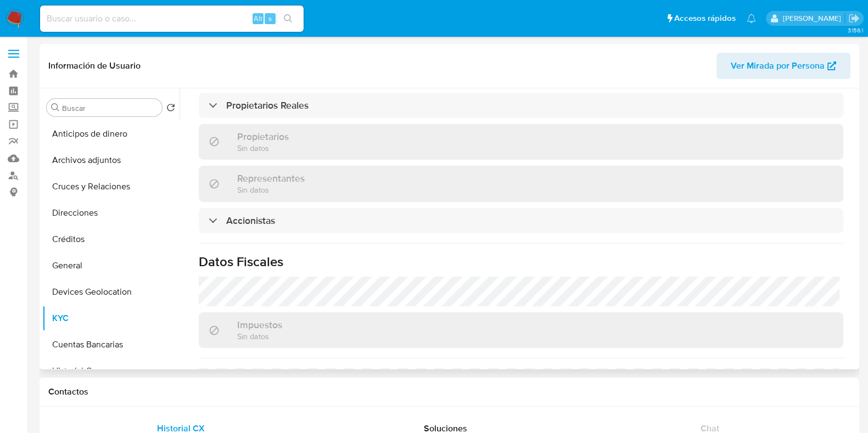
scroll to position [681, 0]
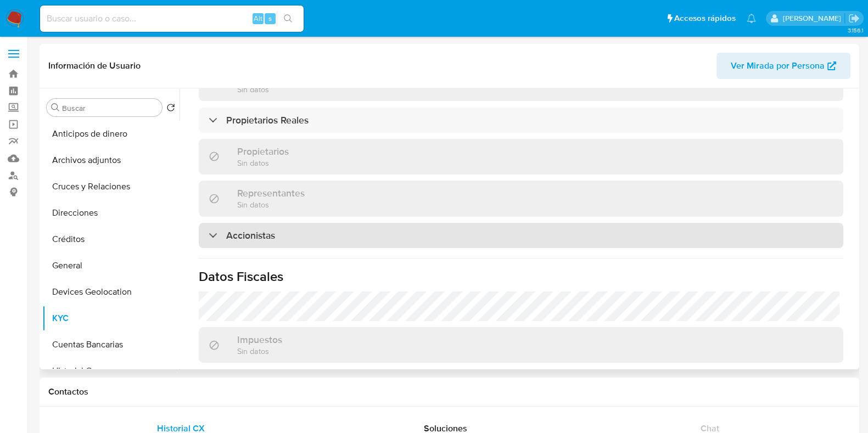
click at [280, 223] on div "Accionistas" at bounding box center [521, 235] width 644 height 25
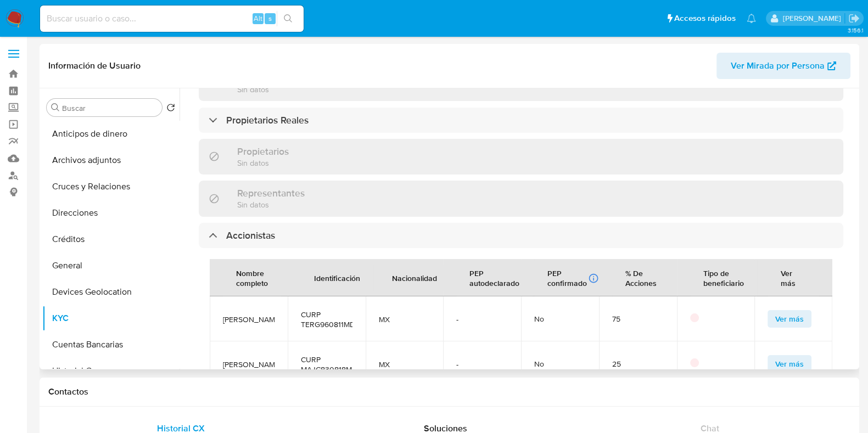
scroll to position [749, 0]
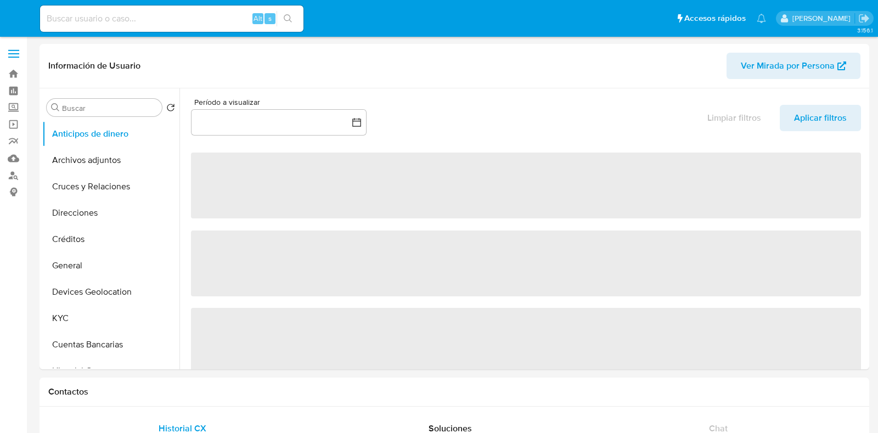
select select "10"
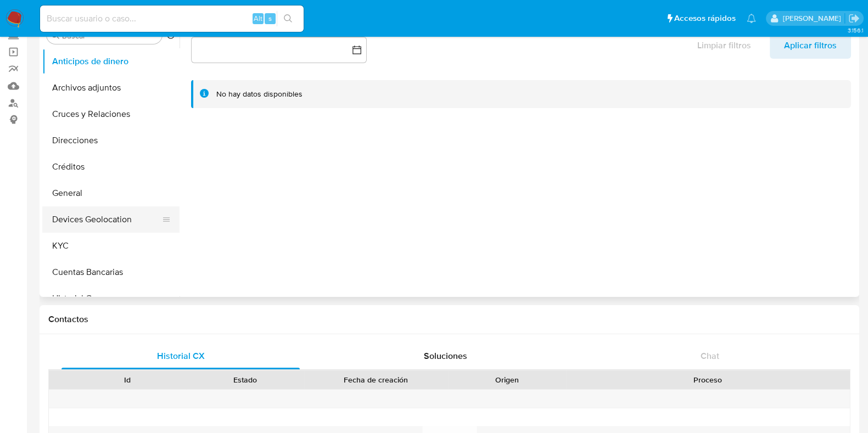
scroll to position [68, 0]
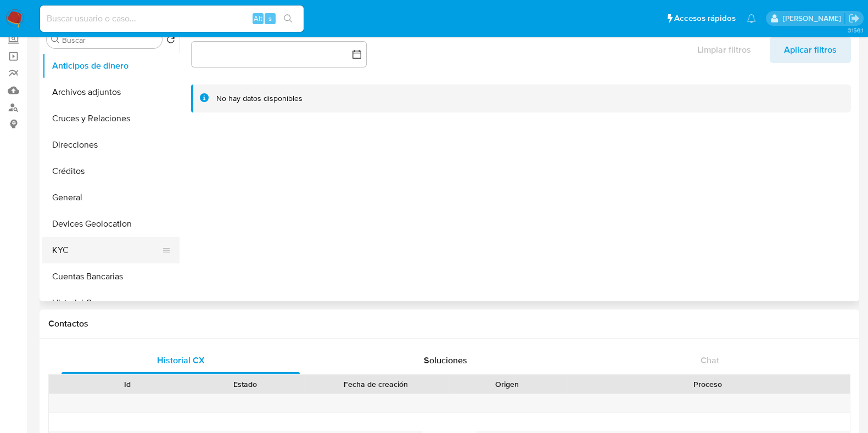
click at [65, 249] on button "KYC" at bounding box center [106, 250] width 128 height 26
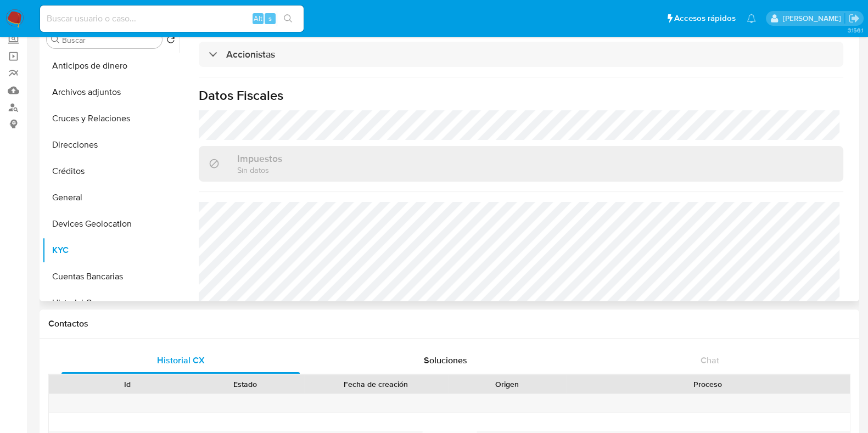
scroll to position [609, 0]
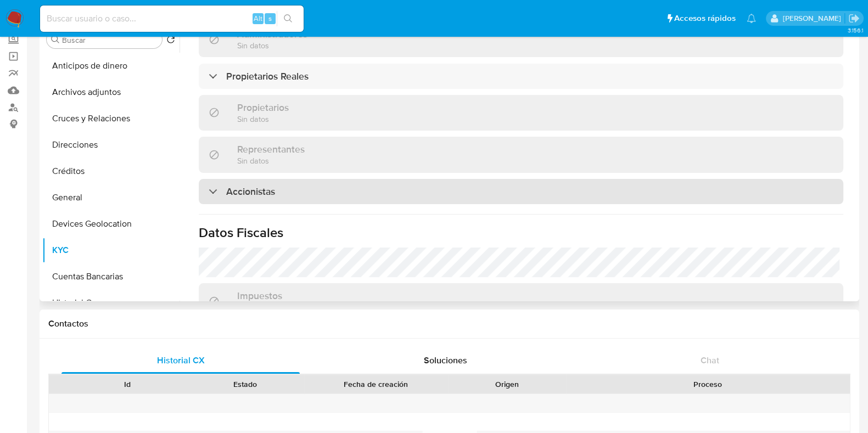
click at [261, 187] on h3 "Accionistas" at bounding box center [250, 192] width 49 height 12
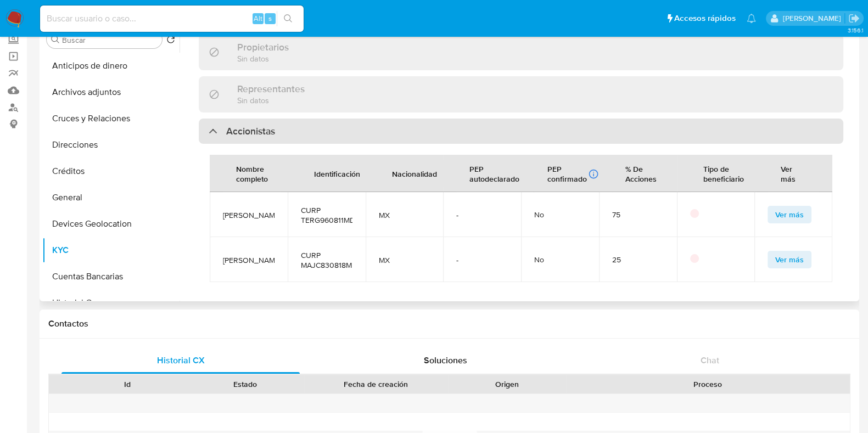
scroll to position [746, 0]
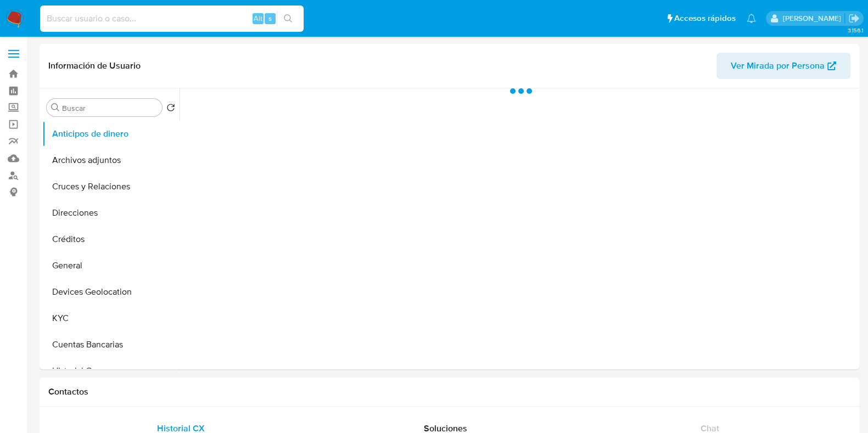
click at [87, 20] on input at bounding box center [172, 19] width 264 height 14
paste input "1953422177"
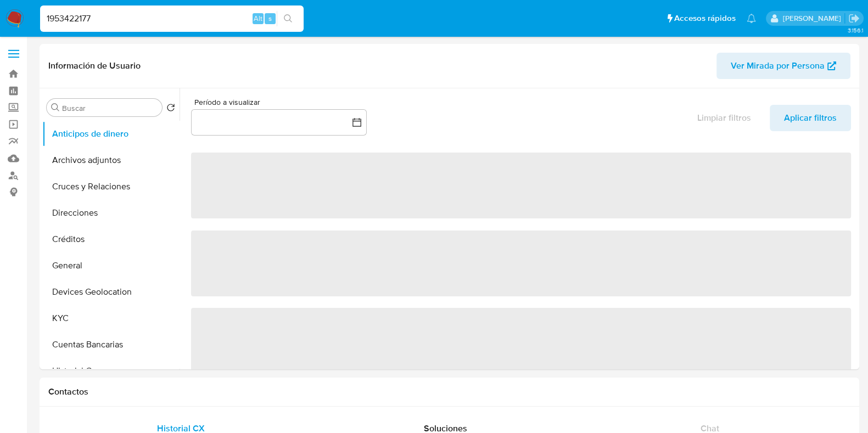
type input "1953422177"
select select "10"
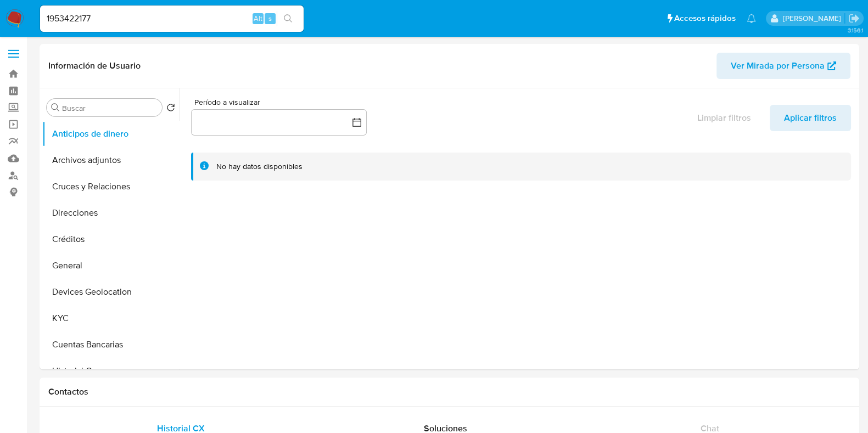
click at [289, 21] on icon "search-icon" at bounding box center [288, 18] width 9 height 9
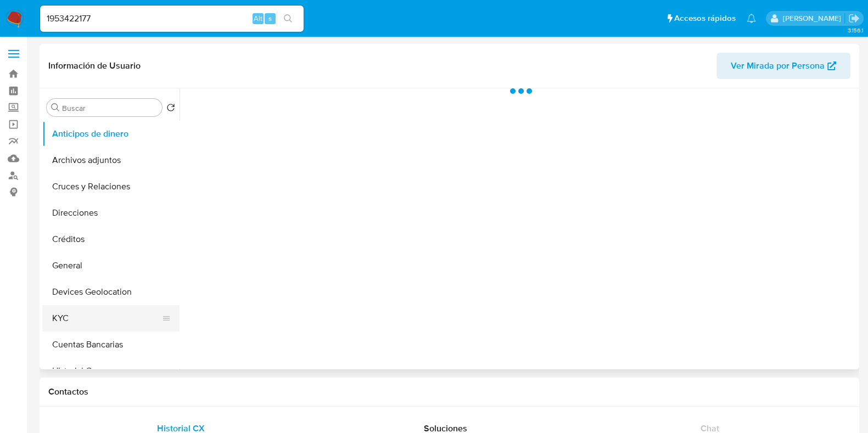
click at [96, 313] on button "KYC" at bounding box center [106, 318] width 128 height 26
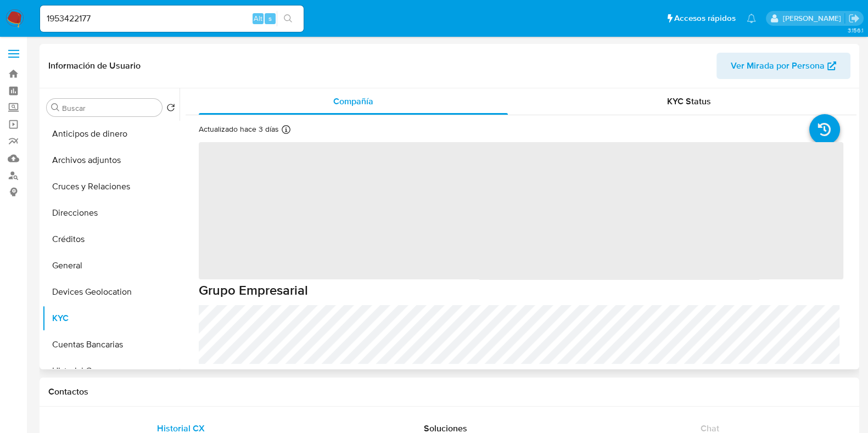
select select "10"
